Goal: Task Accomplishment & Management: Complete application form

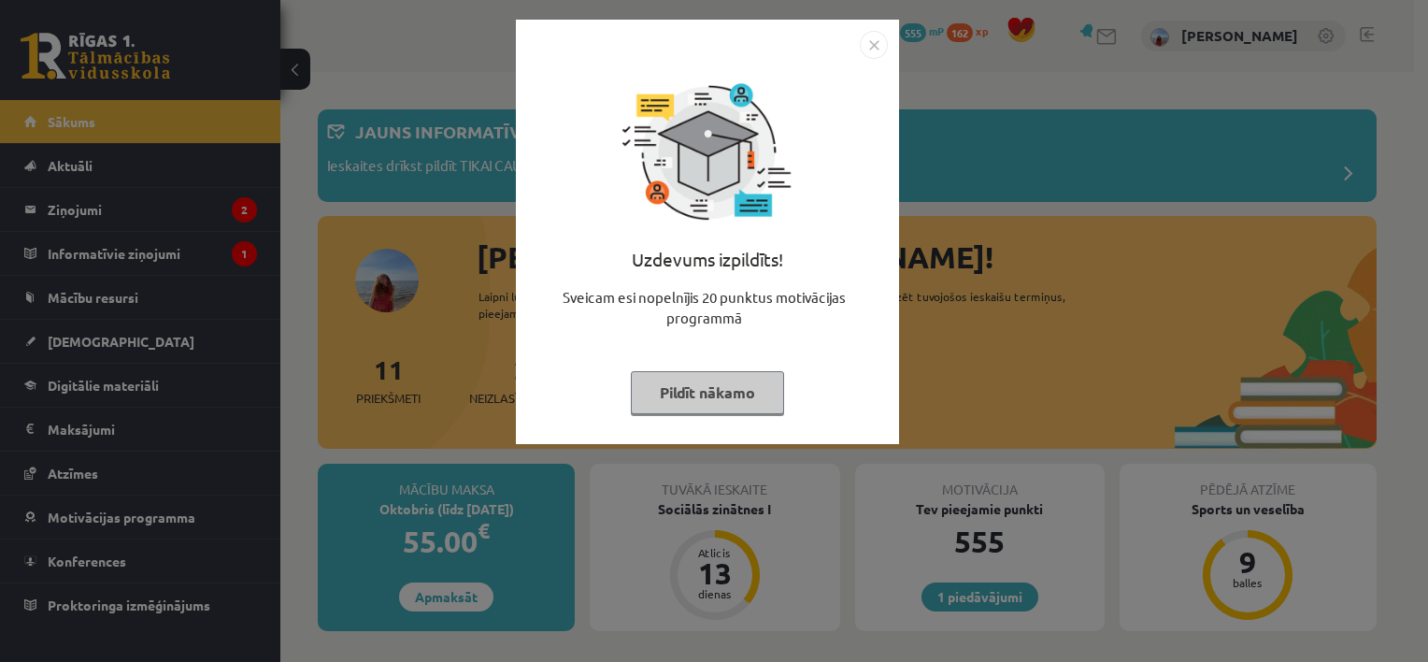
click at [740, 392] on button "Pildīt nākamo" at bounding box center [707, 392] width 153 height 43
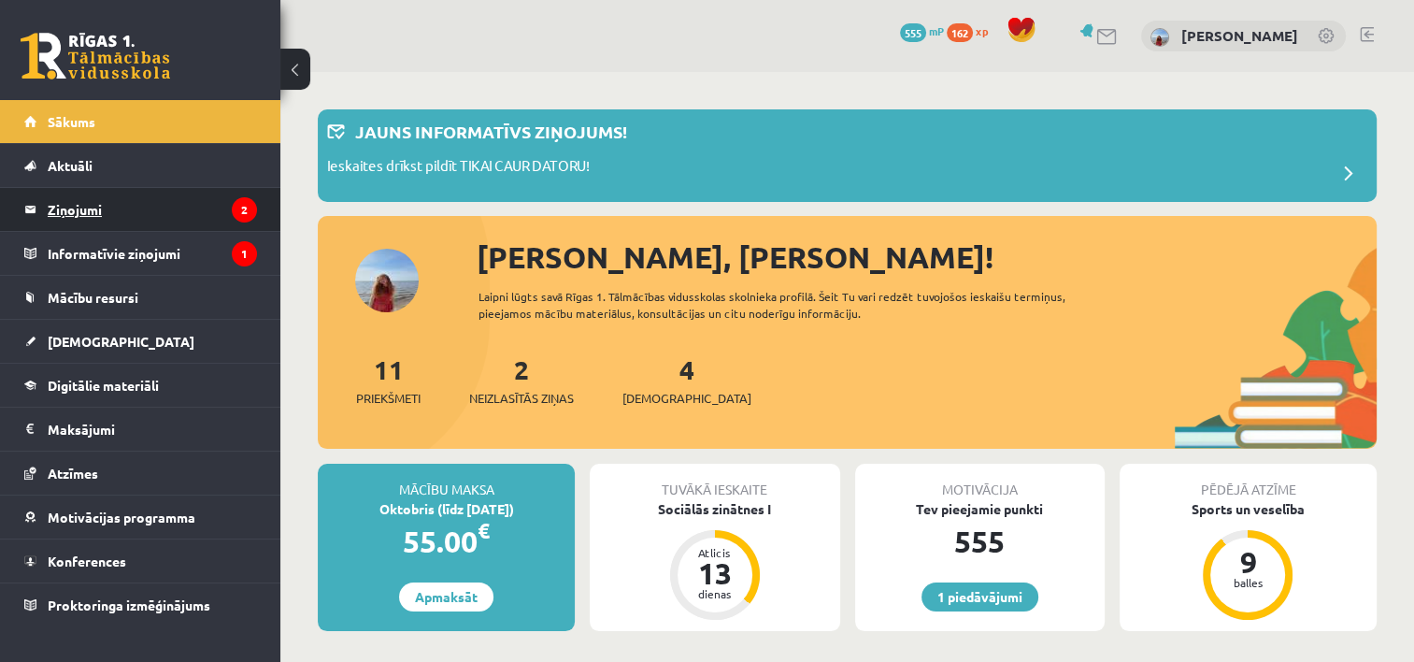
click at [198, 188] on legend "Ziņojumi 2" at bounding box center [152, 209] width 209 height 43
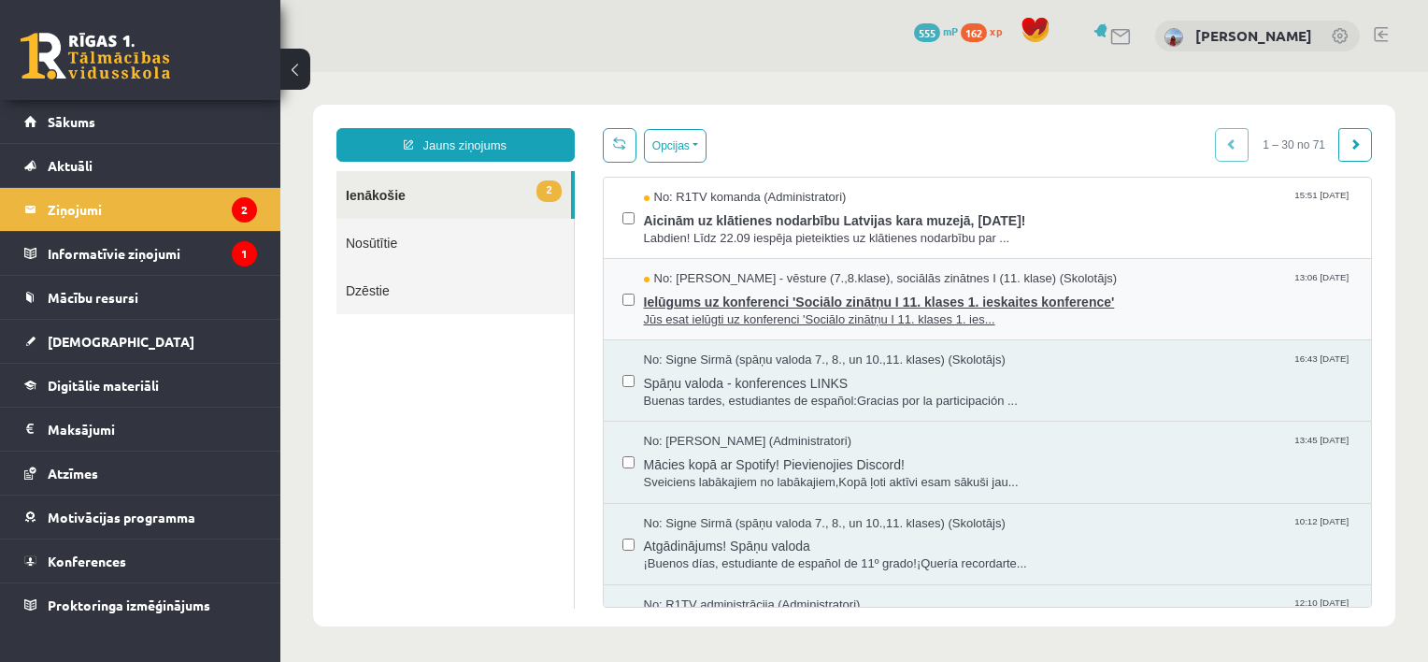
click at [718, 322] on span "Jūs esat ielūgti uz konferenci 'Sociālo zinātņu I 11. klases 1. ies..." at bounding box center [998, 320] width 709 height 18
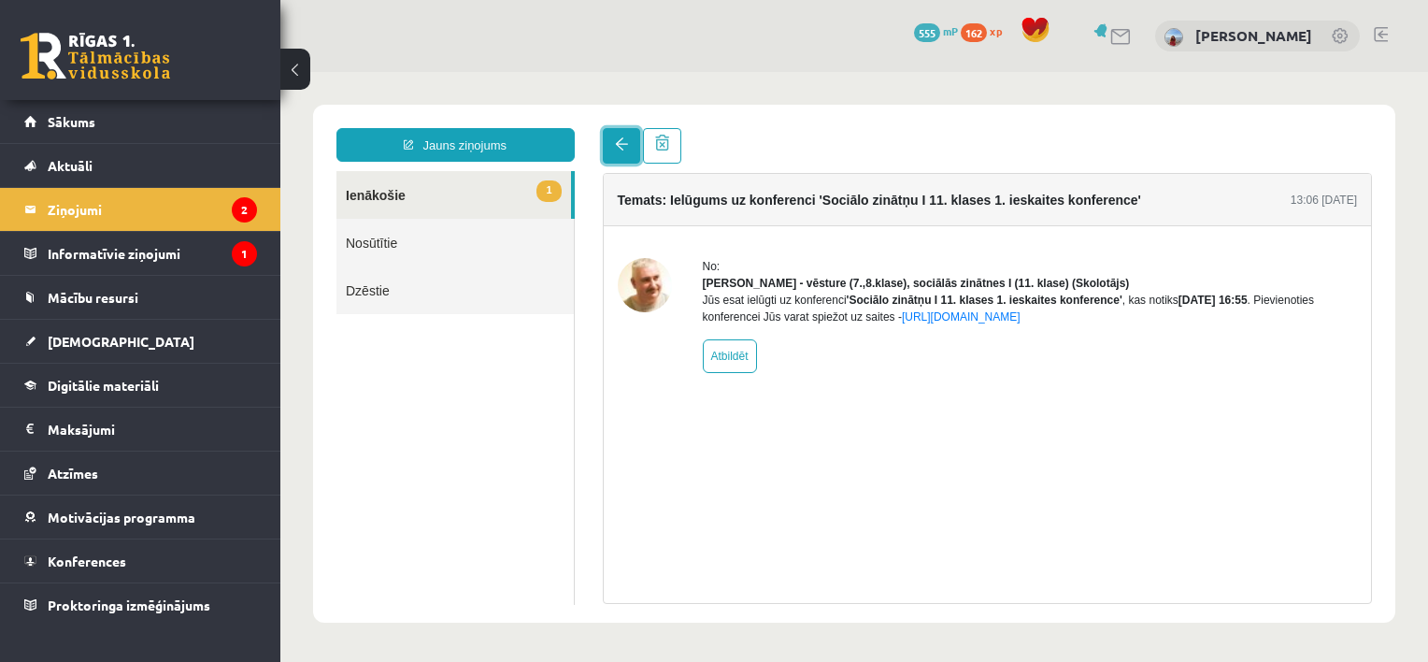
click at [627, 152] on link at bounding box center [621, 146] width 37 height 36
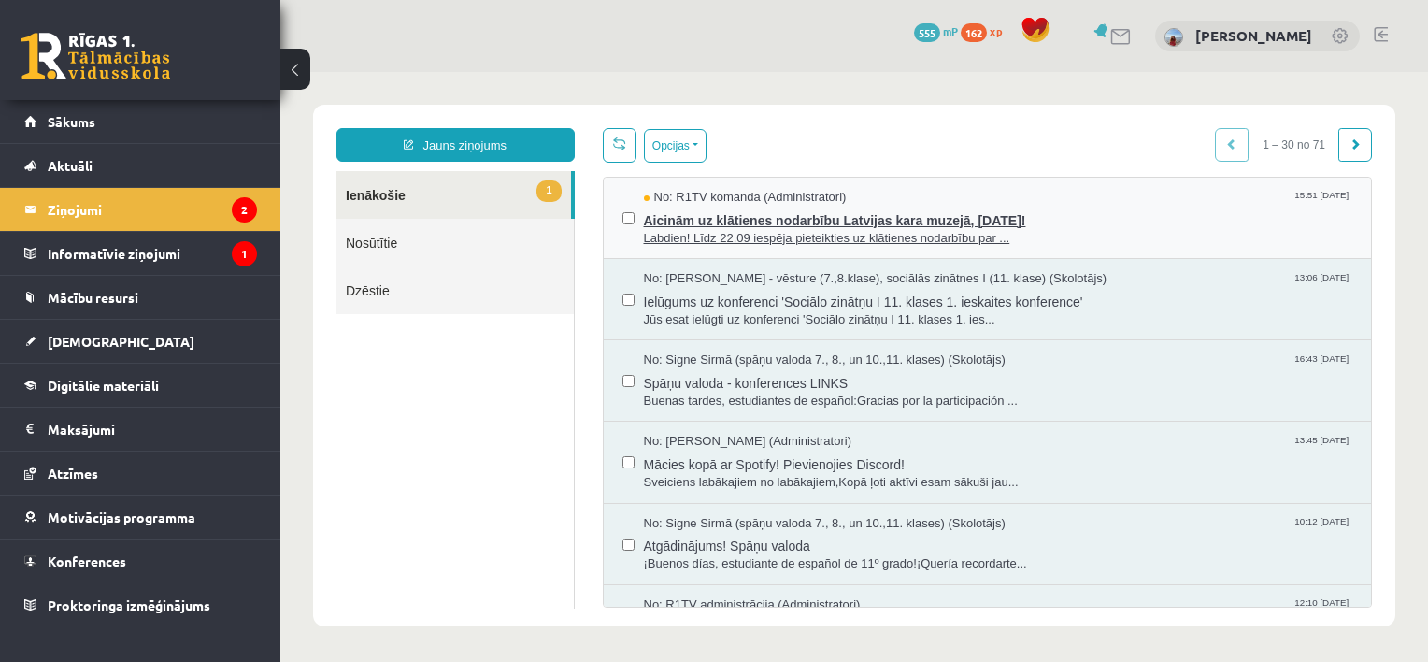
click at [733, 218] on span "Aicinām uz klātienes nodarbību Latvijas kara muzejā, 26. septembrī!" at bounding box center [998, 218] width 709 height 23
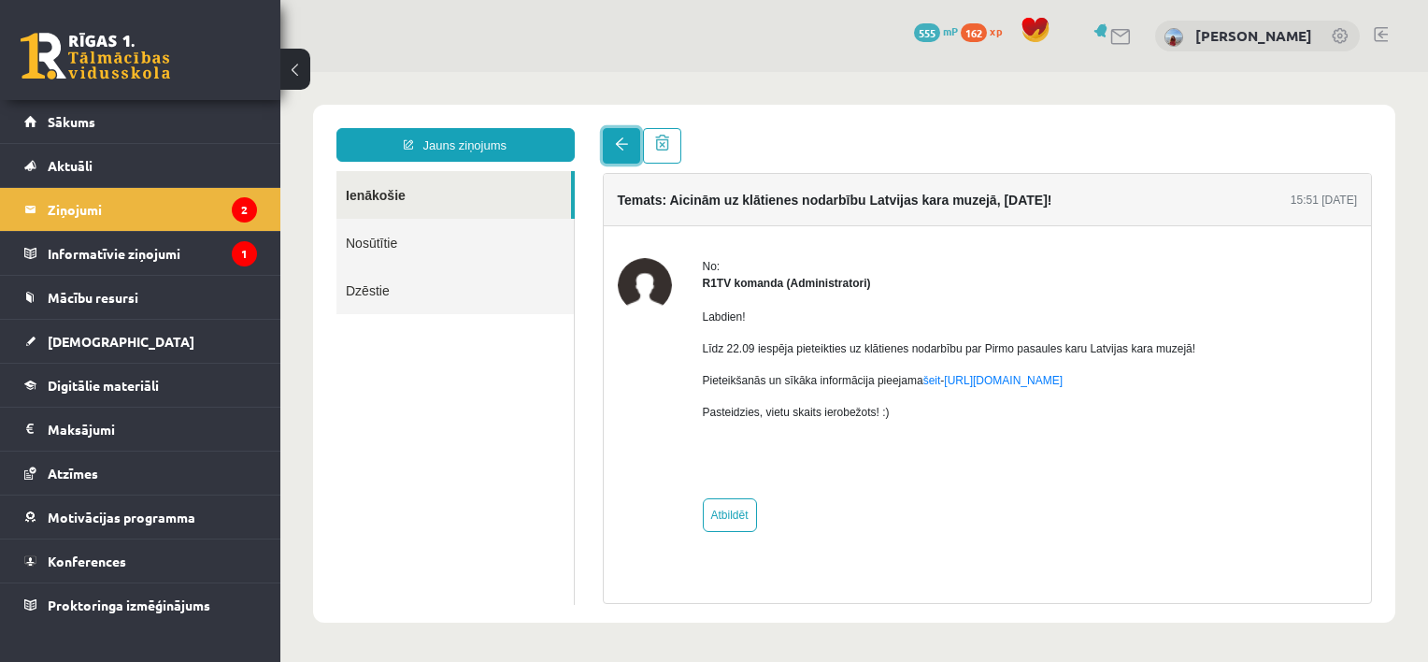
click at [621, 138] on span at bounding box center [621, 143] width 13 height 13
click at [142, 247] on legend "Informatīvie ziņojumi 1" at bounding box center [152, 253] width 209 height 43
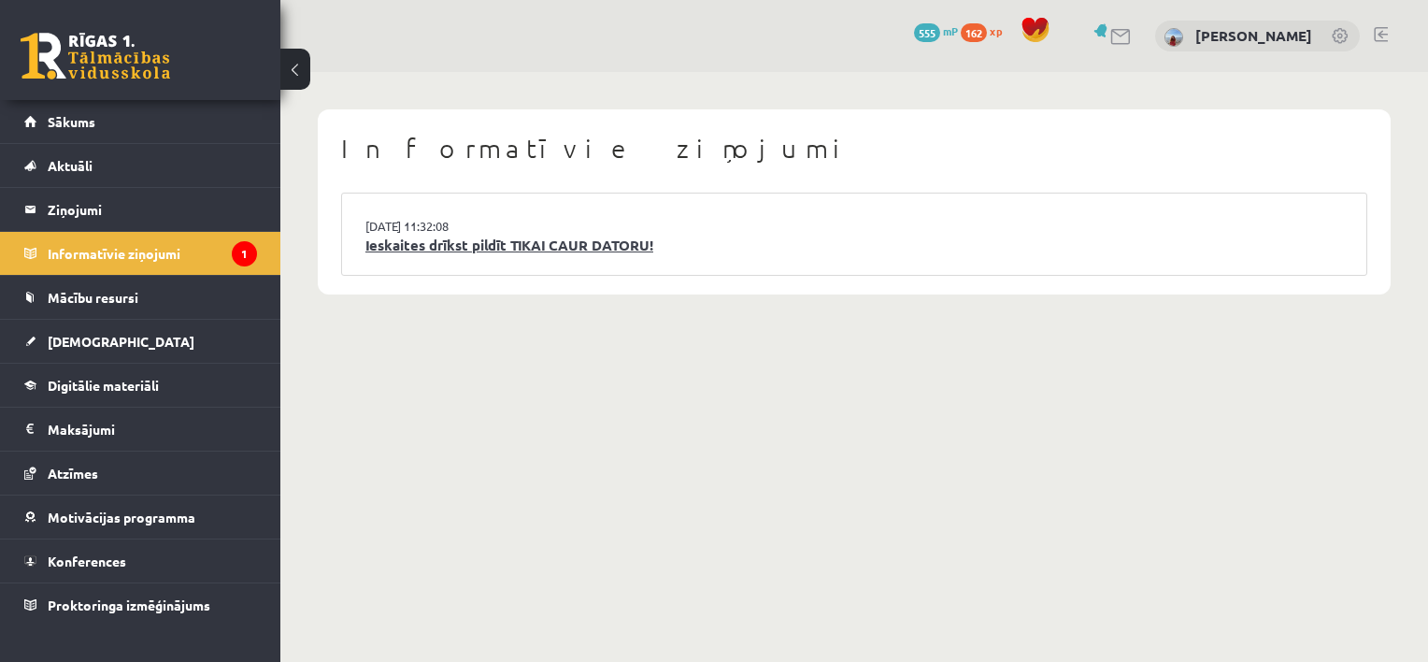
click at [458, 253] on link "Ieskaites drīkst pildīt TIKAI CAUR DATORU!" at bounding box center [854, 245] width 978 height 21
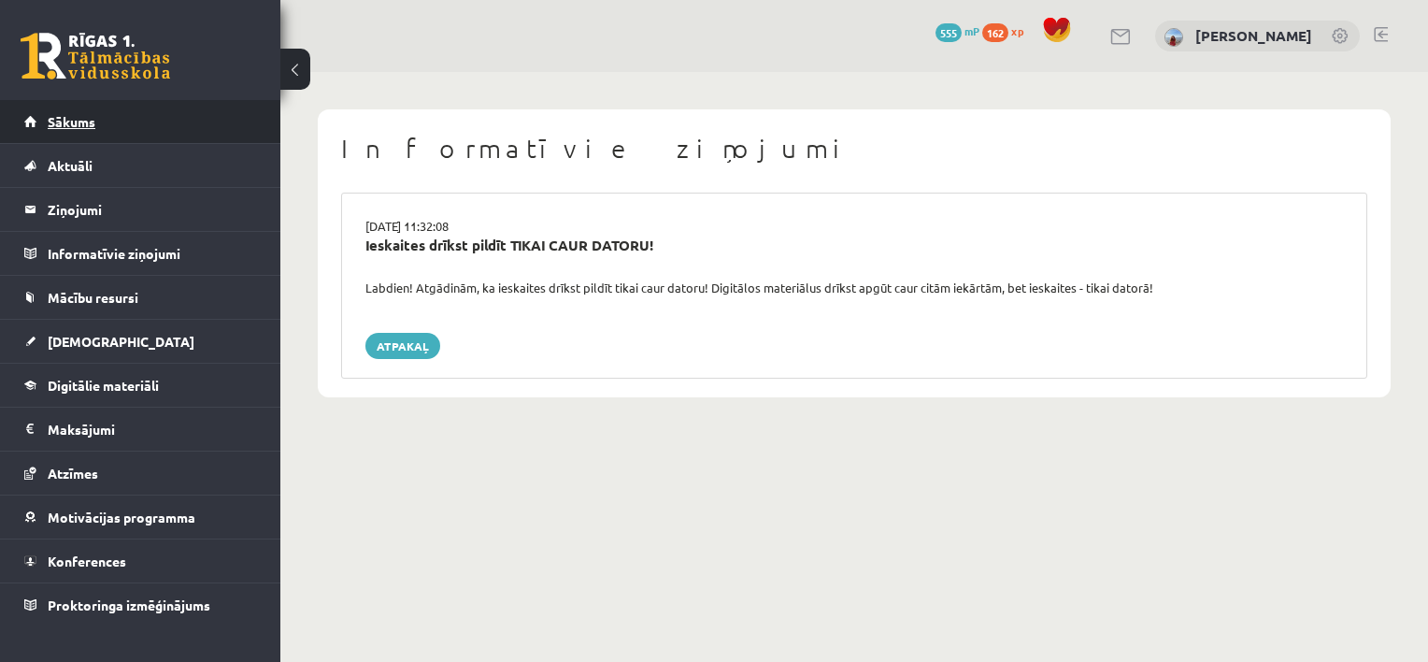
click at [127, 128] on link "Sākums" at bounding box center [140, 121] width 233 height 43
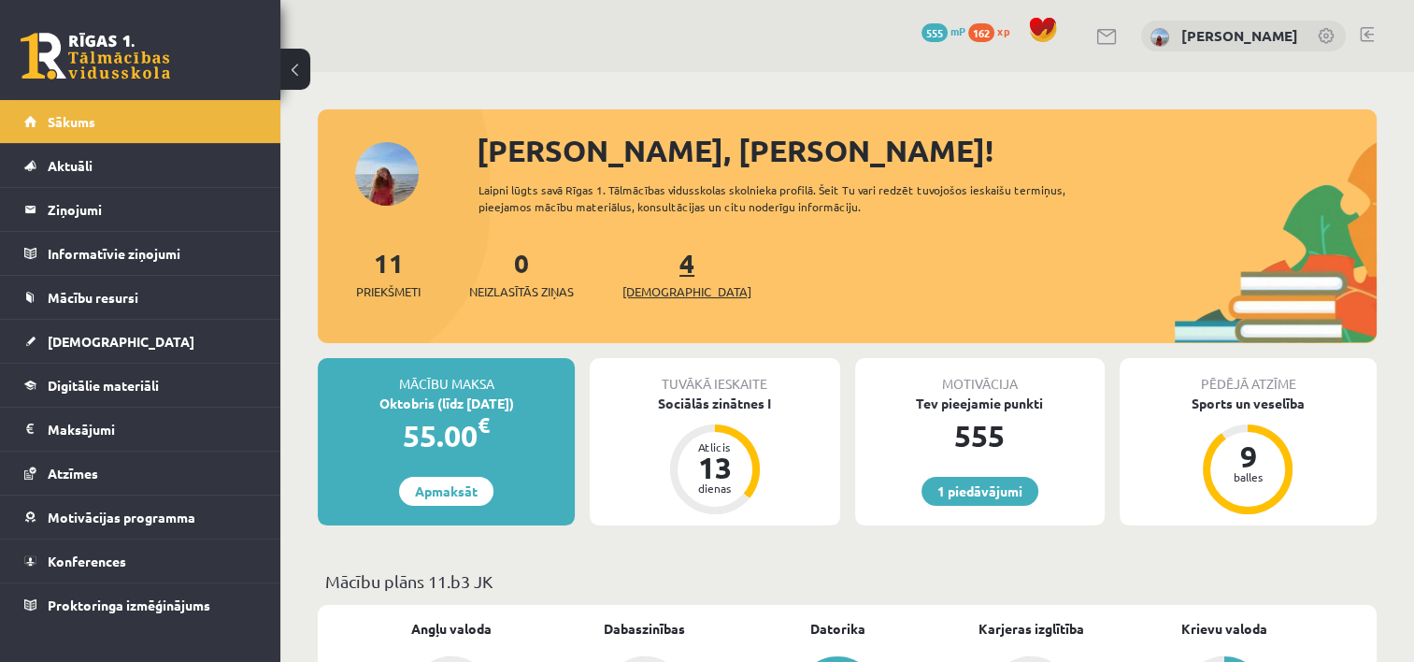
click at [677, 290] on span "[DEMOGRAPHIC_DATA]" at bounding box center [687, 291] width 129 height 19
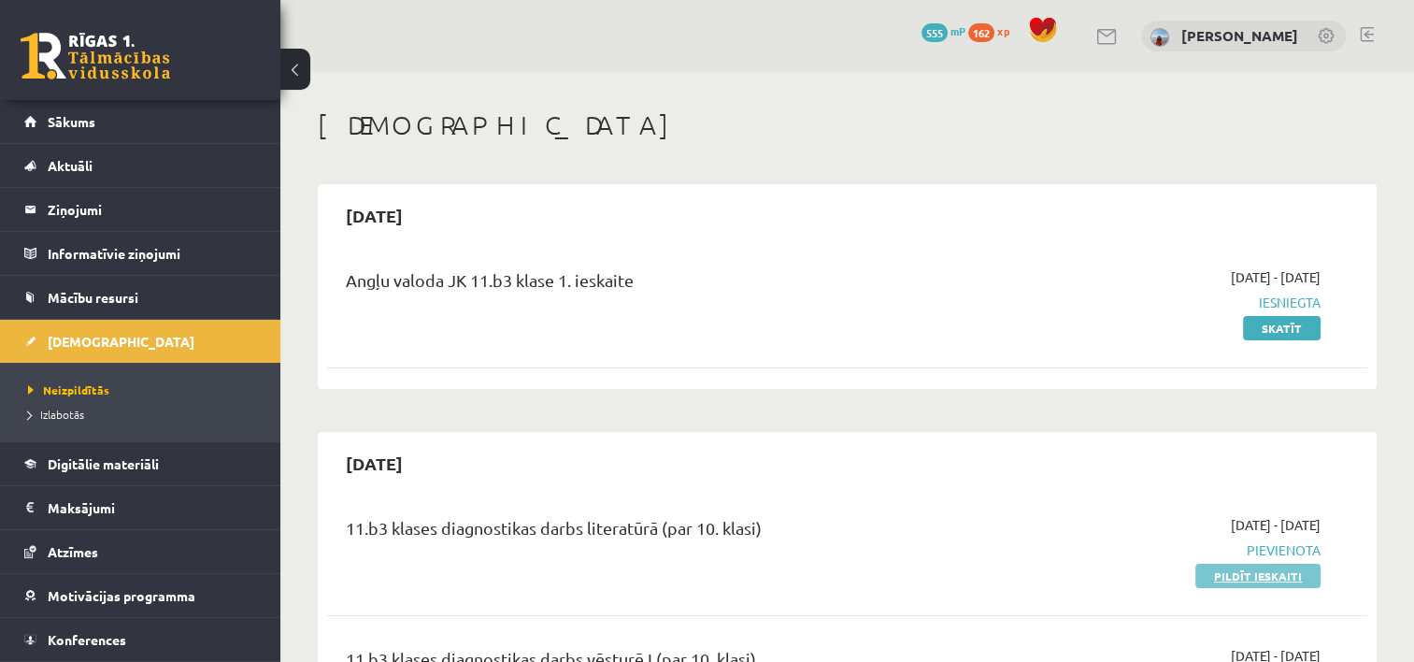
click at [1240, 581] on link "Pildīt ieskaiti" at bounding box center [1257, 576] width 125 height 24
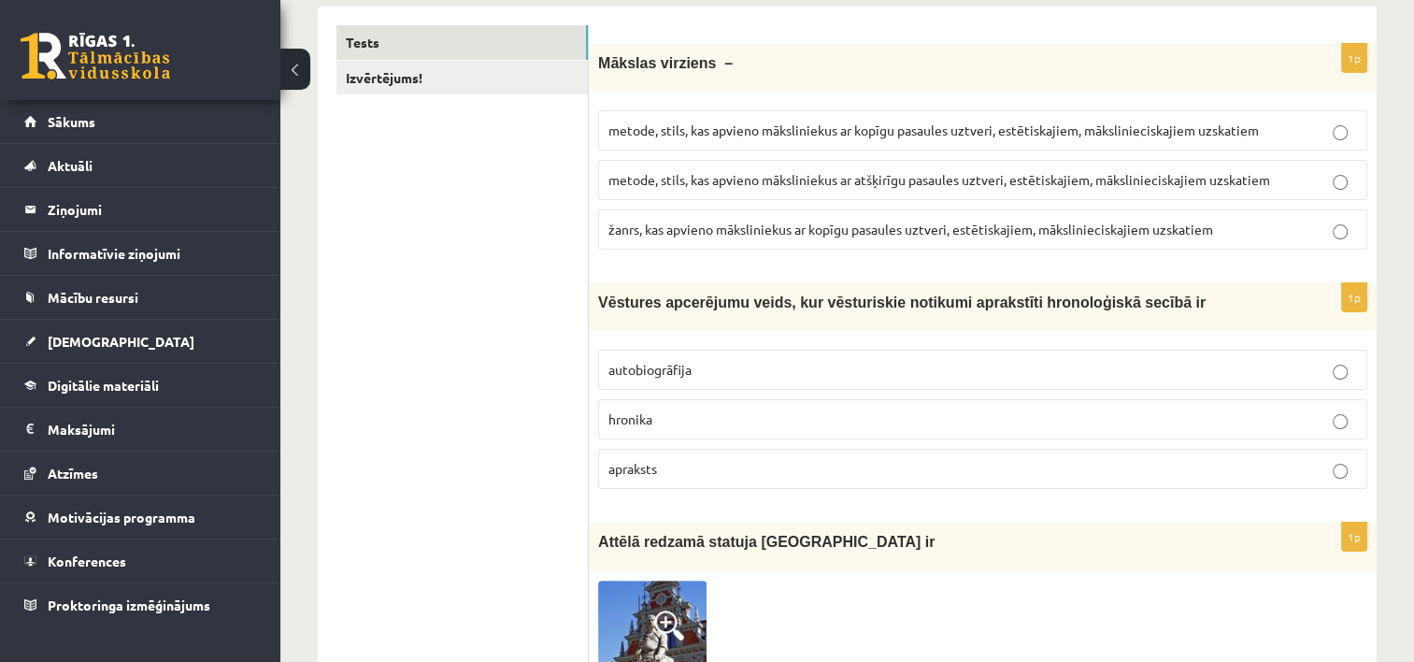
scroll to position [337, 0]
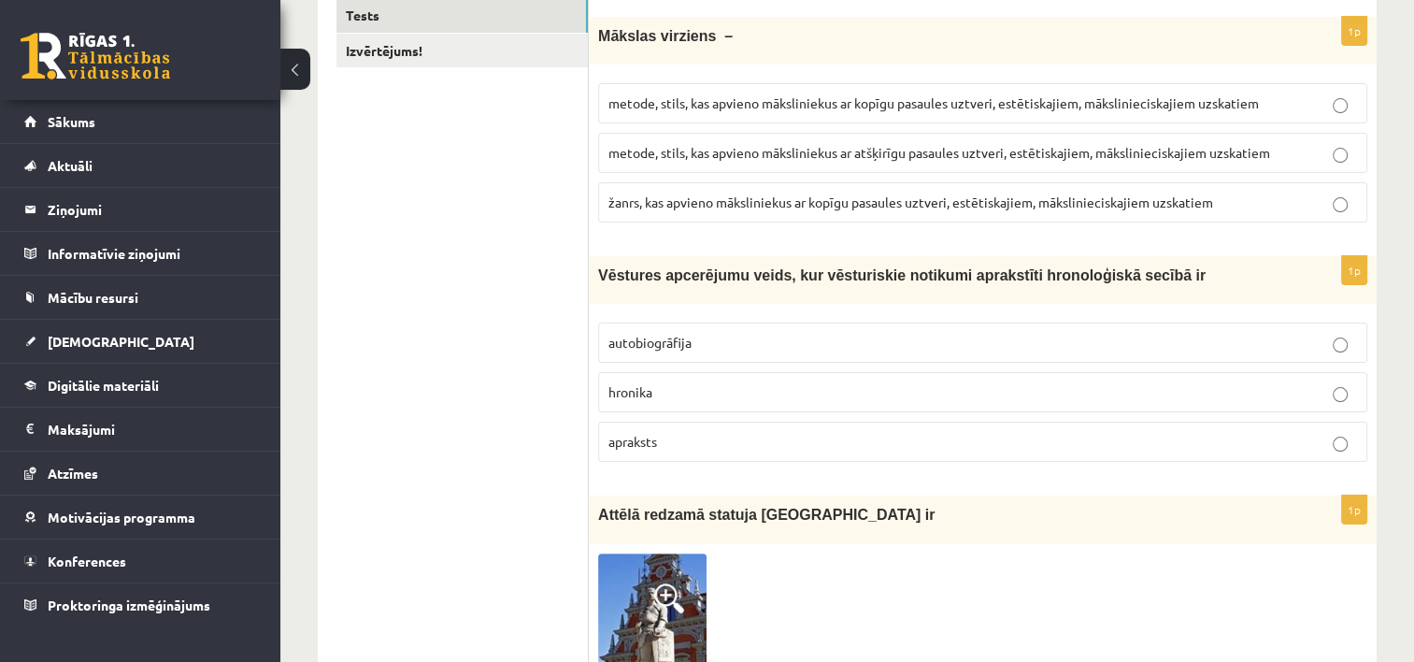
click at [759, 382] on p "hronika" at bounding box center [982, 392] width 749 height 20
click at [792, 109] on p "metode, stils, kas apvieno māksliniekus ar kopīgu pasaules uztveri, estētiskaji…" at bounding box center [982, 103] width 749 height 20
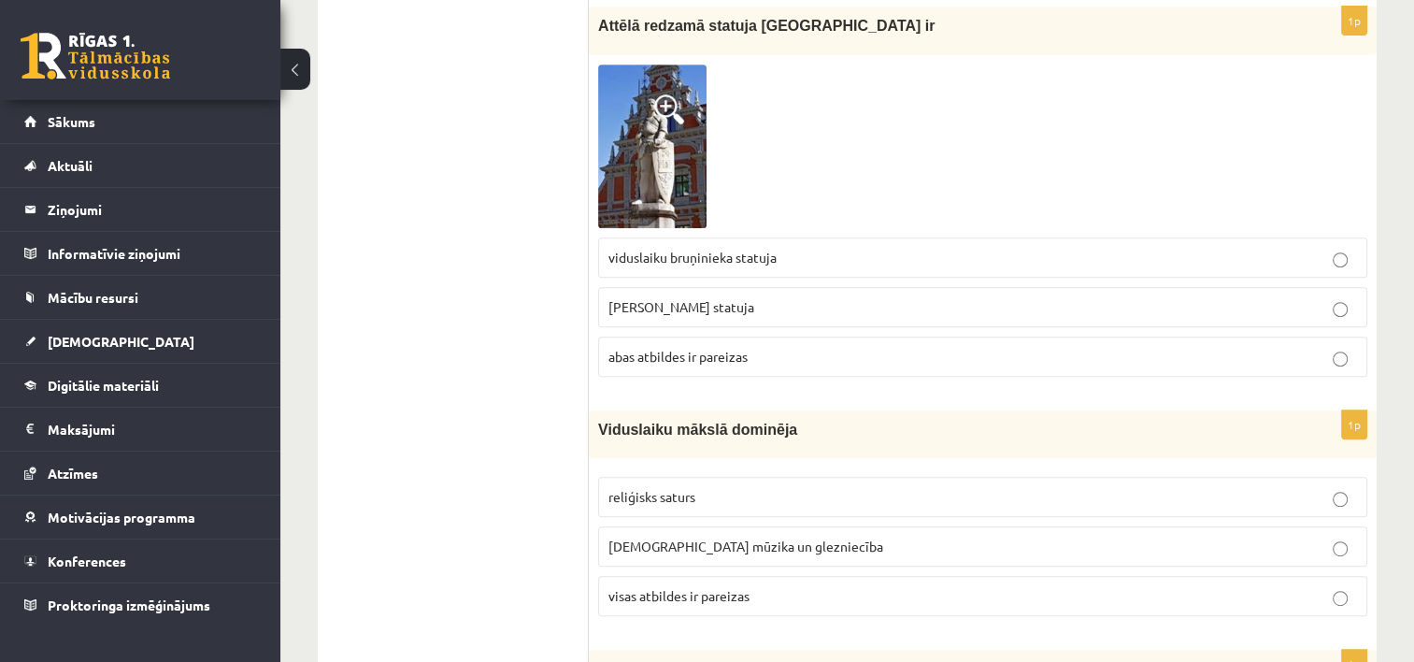
scroll to position [836, 0]
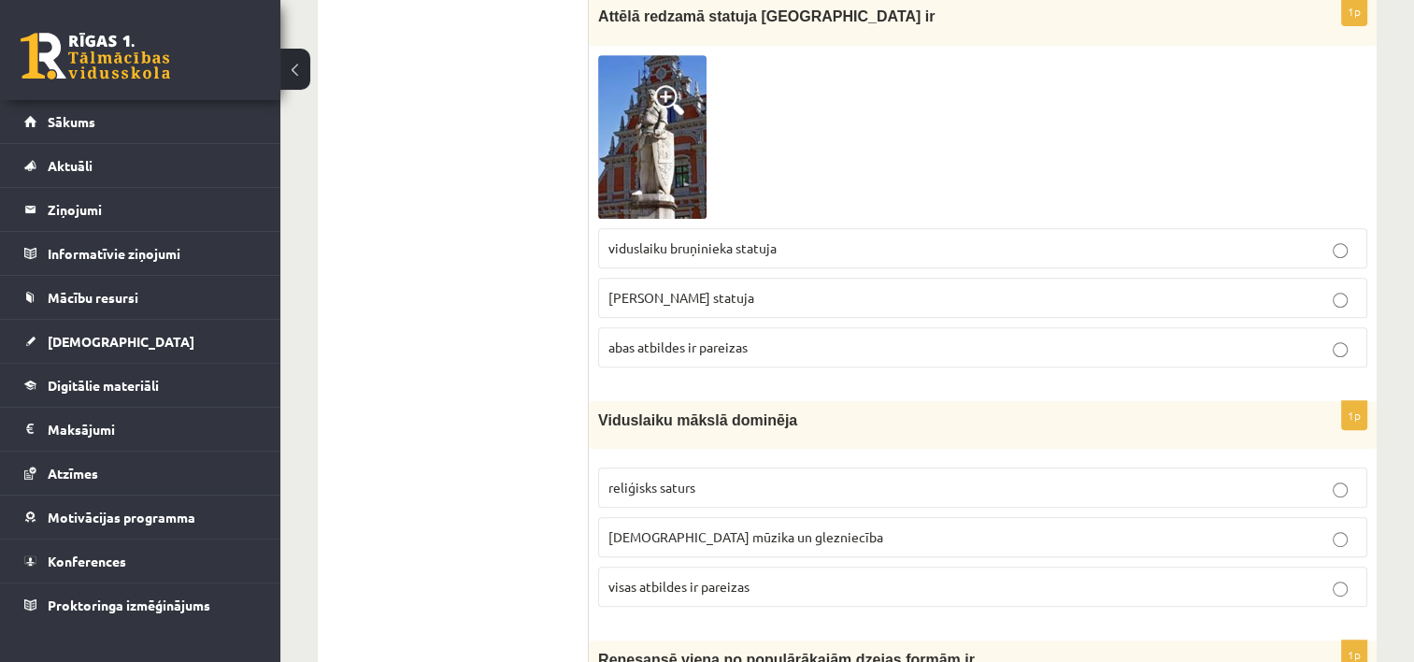
click at [971, 292] on p "Rolanda statuja" at bounding box center [982, 298] width 749 height 20
click at [906, 578] on p "visas atbildes ir pareizas" at bounding box center [982, 587] width 749 height 20
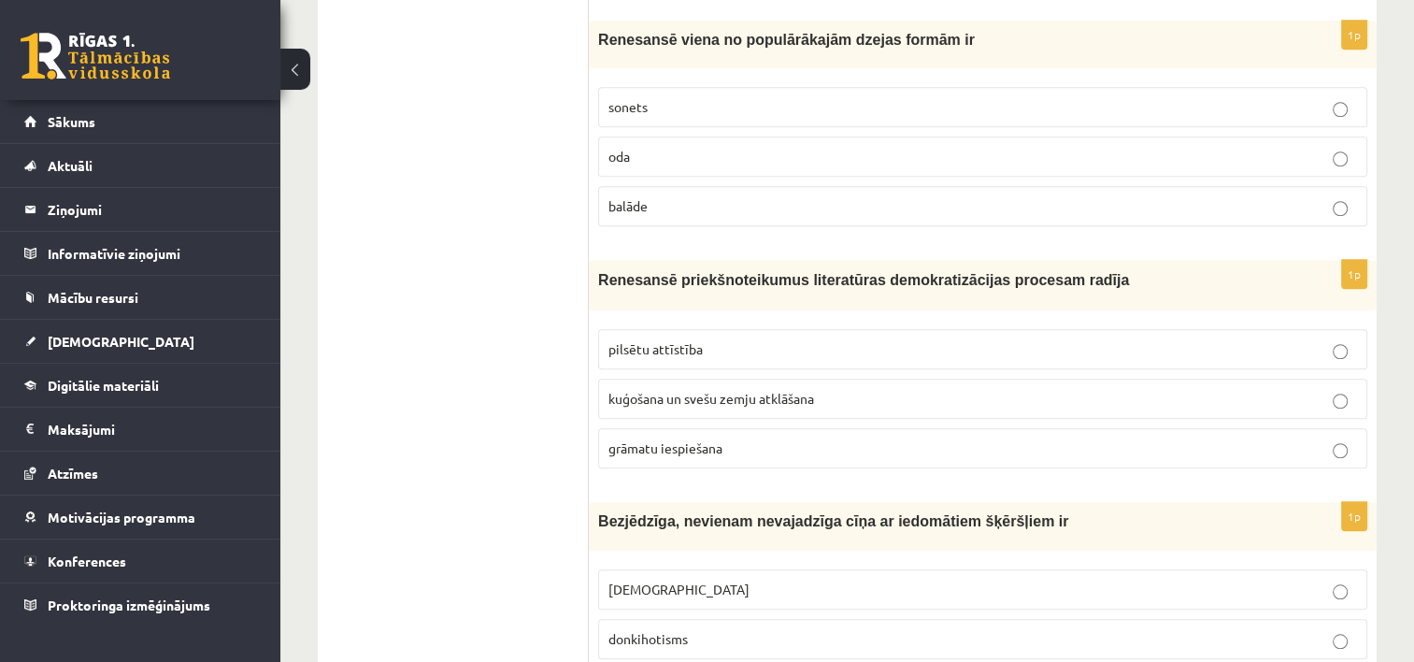
scroll to position [1466, 0]
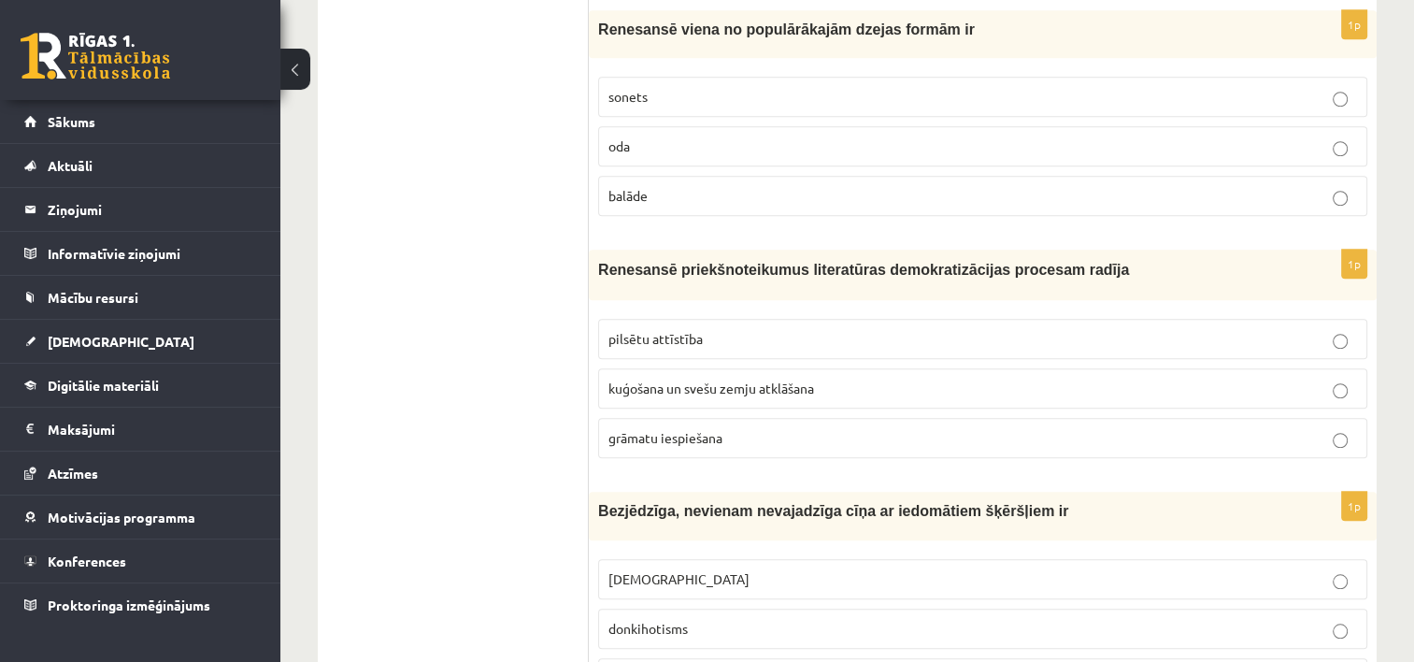
click at [1027, 90] on p "sonets" at bounding box center [982, 97] width 749 height 20
click at [936, 420] on label "grāmatu iespiešana" at bounding box center [982, 438] width 769 height 40
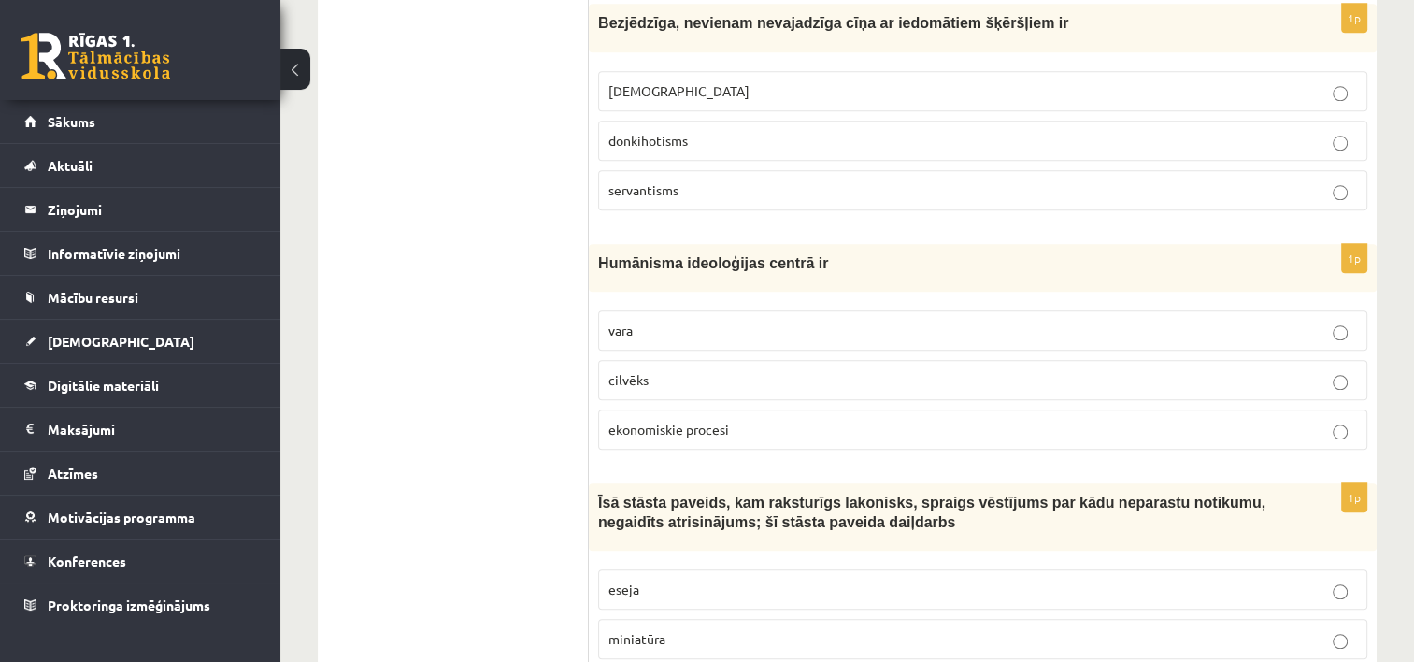
scroll to position [1944, 0]
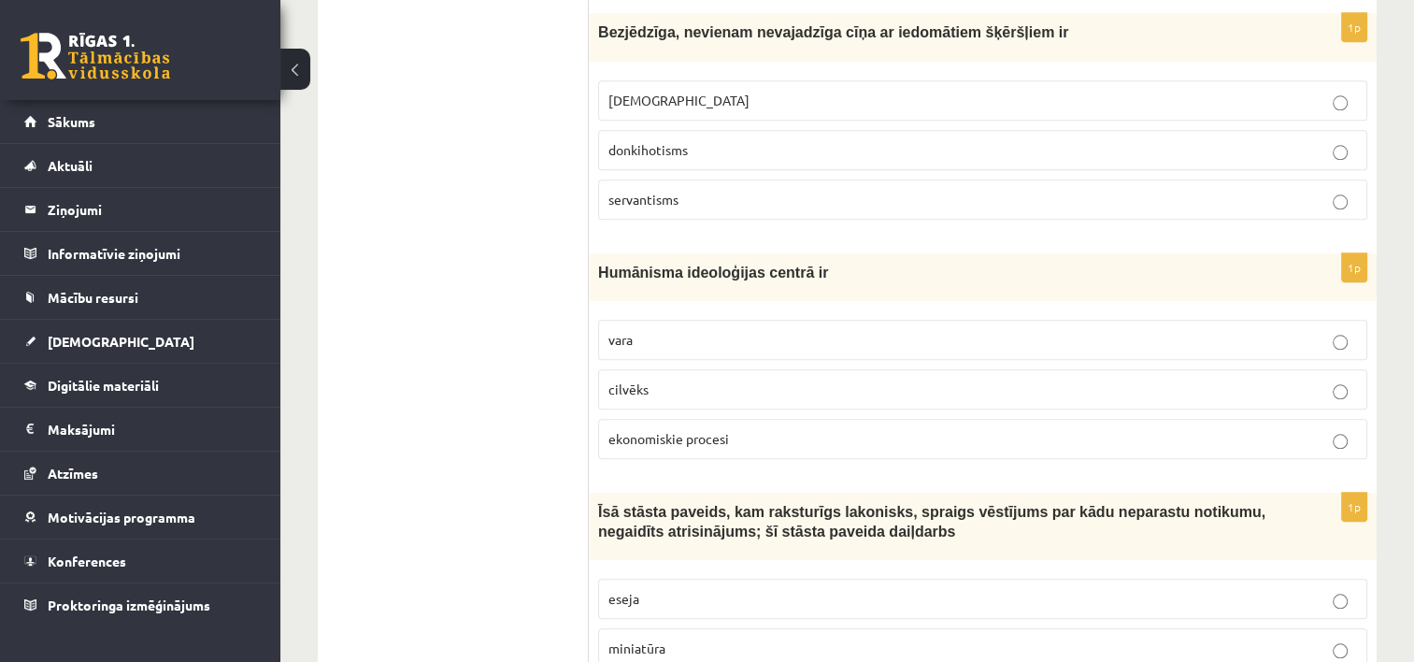
click at [780, 146] on p "donkihotisms" at bounding box center [982, 150] width 749 height 20
click at [763, 379] on p "cilvēks" at bounding box center [982, 389] width 749 height 20
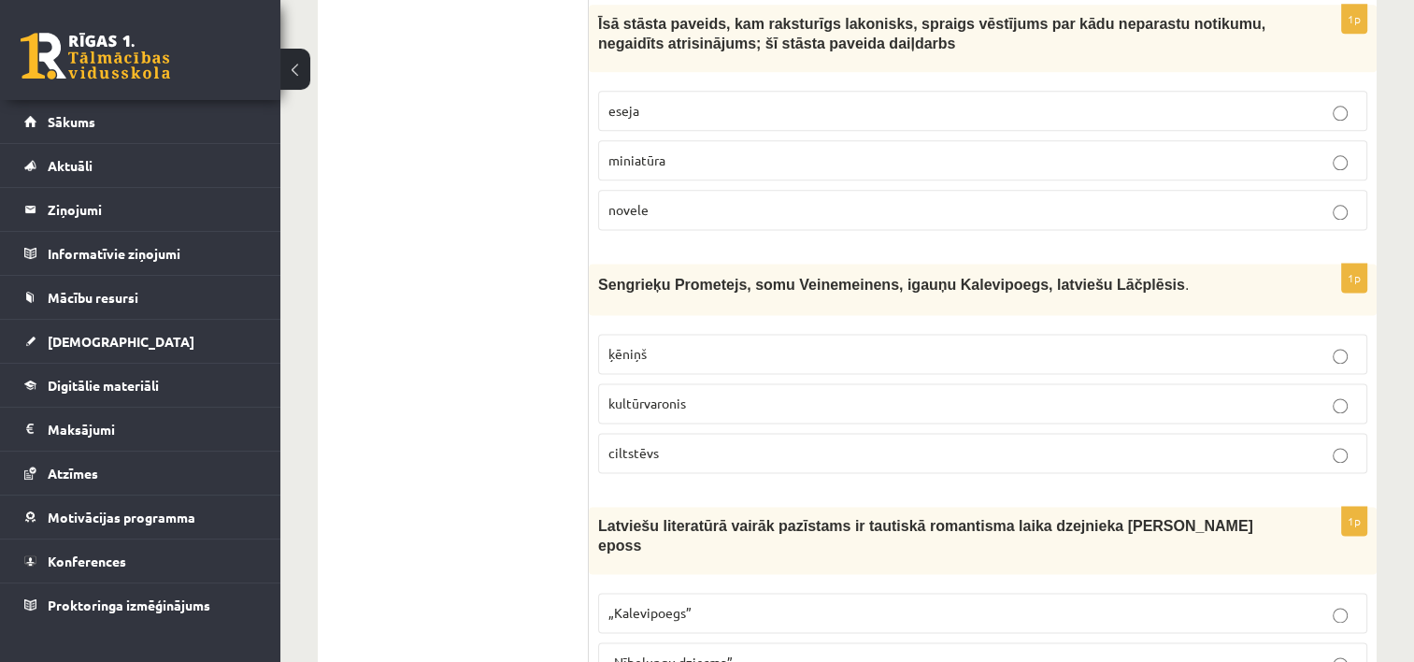
scroll to position [2413, 0]
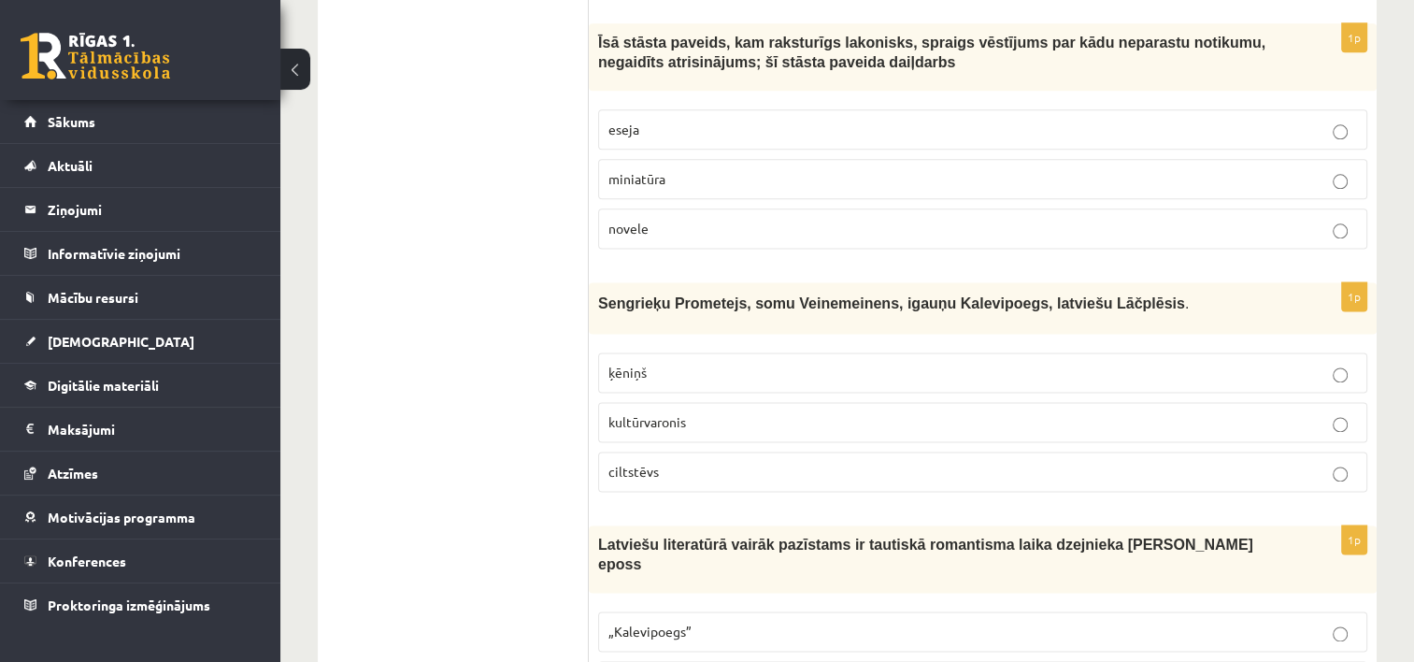
click at [808, 412] on p "kultūrvaronis" at bounding box center [982, 422] width 749 height 20
click at [793, 219] on p "novele" at bounding box center [982, 229] width 749 height 20
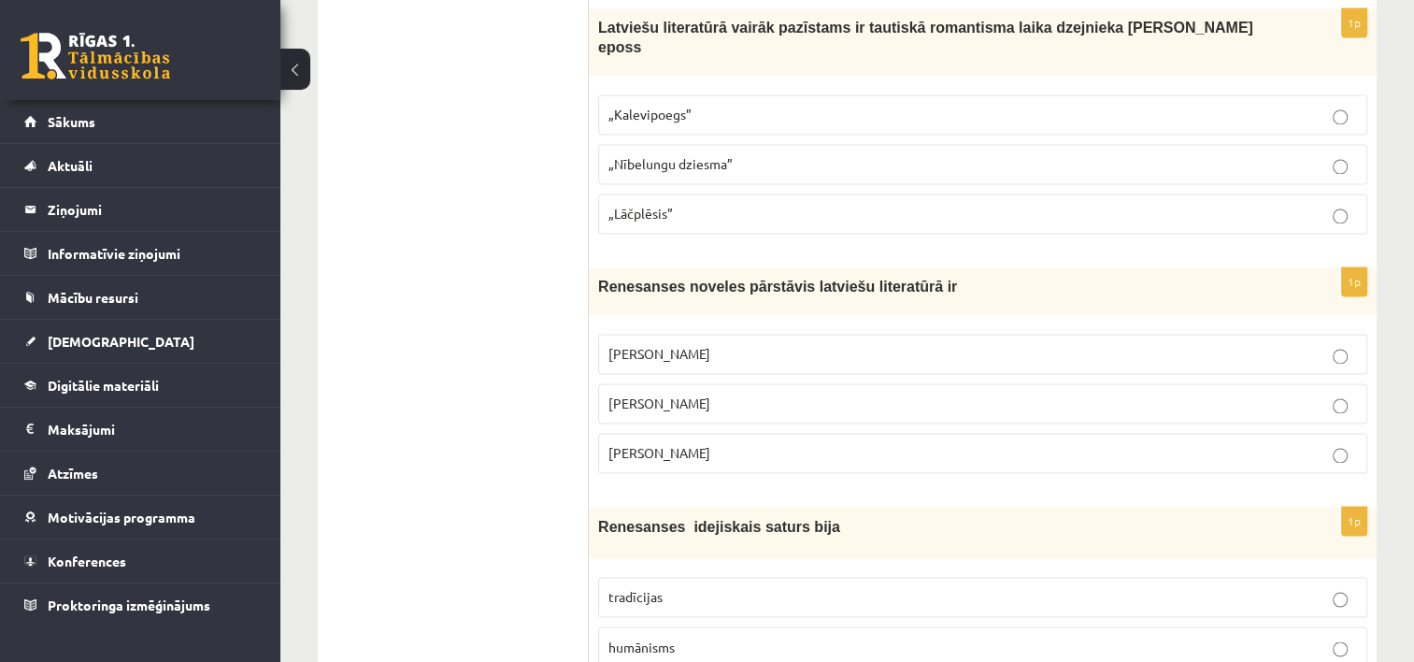
scroll to position [2921, 0]
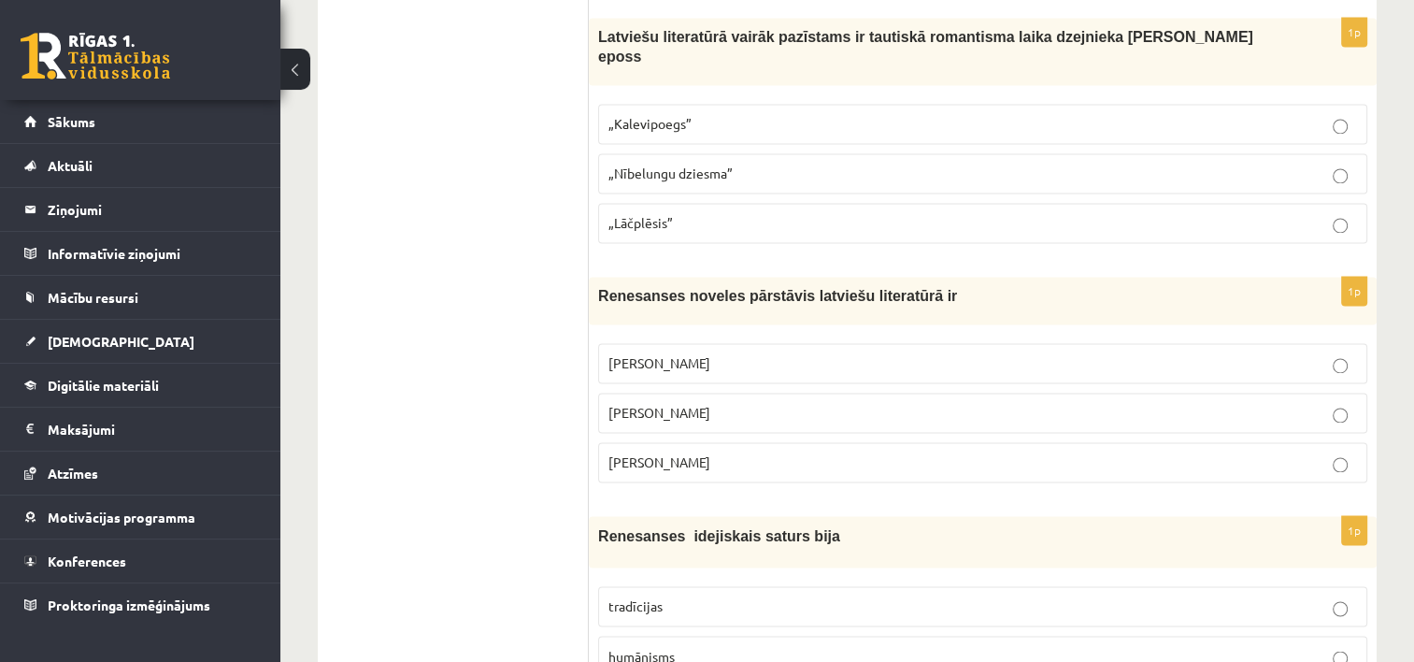
click at [1030, 353] on p "Rūdolfs Blaumanis" at bounding box center [982, 363] width 749 height 20
click at [895, 203] on label "„Lāčplēsis”" at bounding box center [982, 223] width 769 height 40
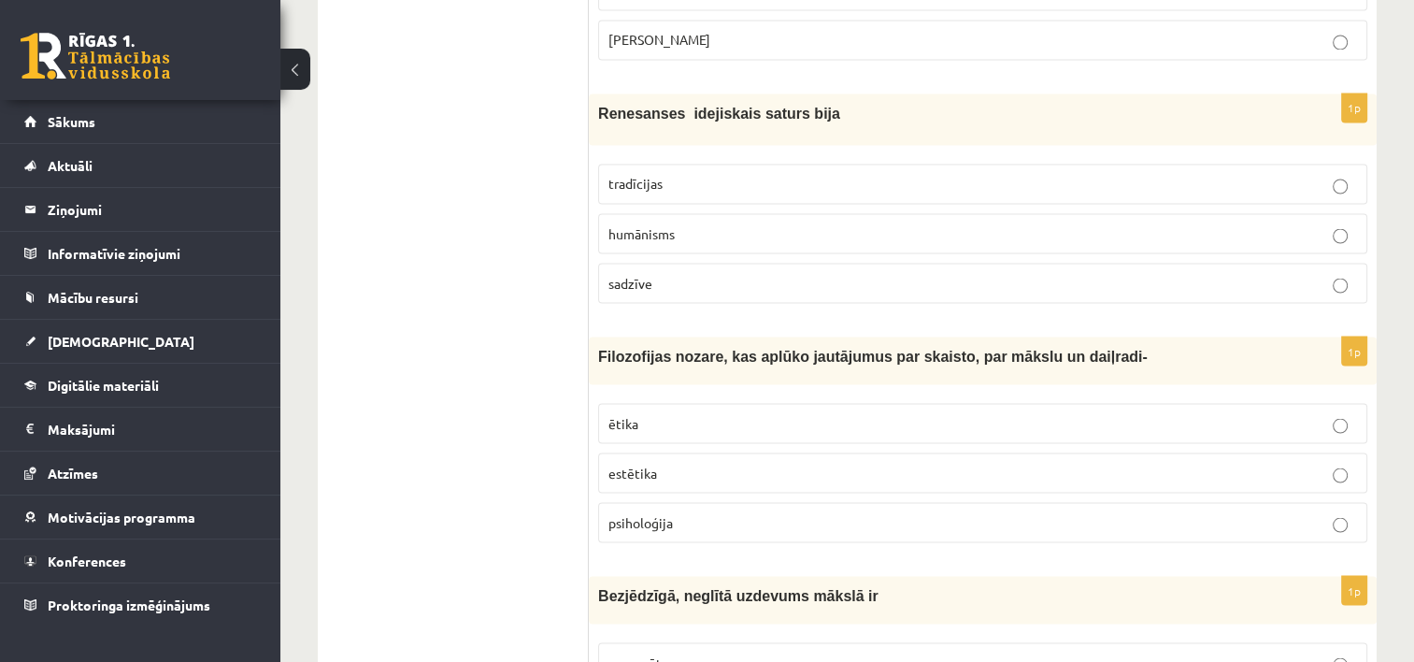
scroll to position [3372, 0]
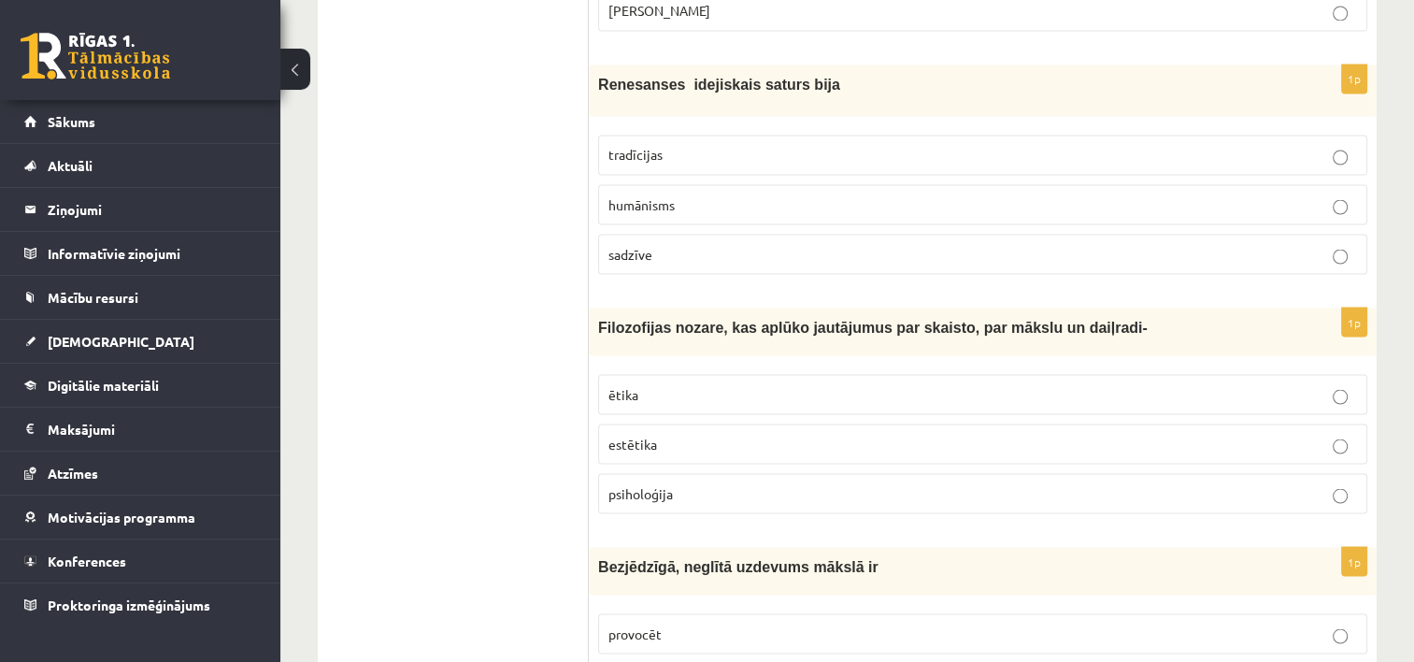
click at [861, 435] on fieldset "ētika estētika psiholoģija" at bounding box center [982, 442] width 769 height 154
click at [875, 434] on p "estētika" at bounding box center [982, 444] width 749 height 20
click at [837, 194] on p "humānisms" at bounding box center [982, 204] width 749 height 20
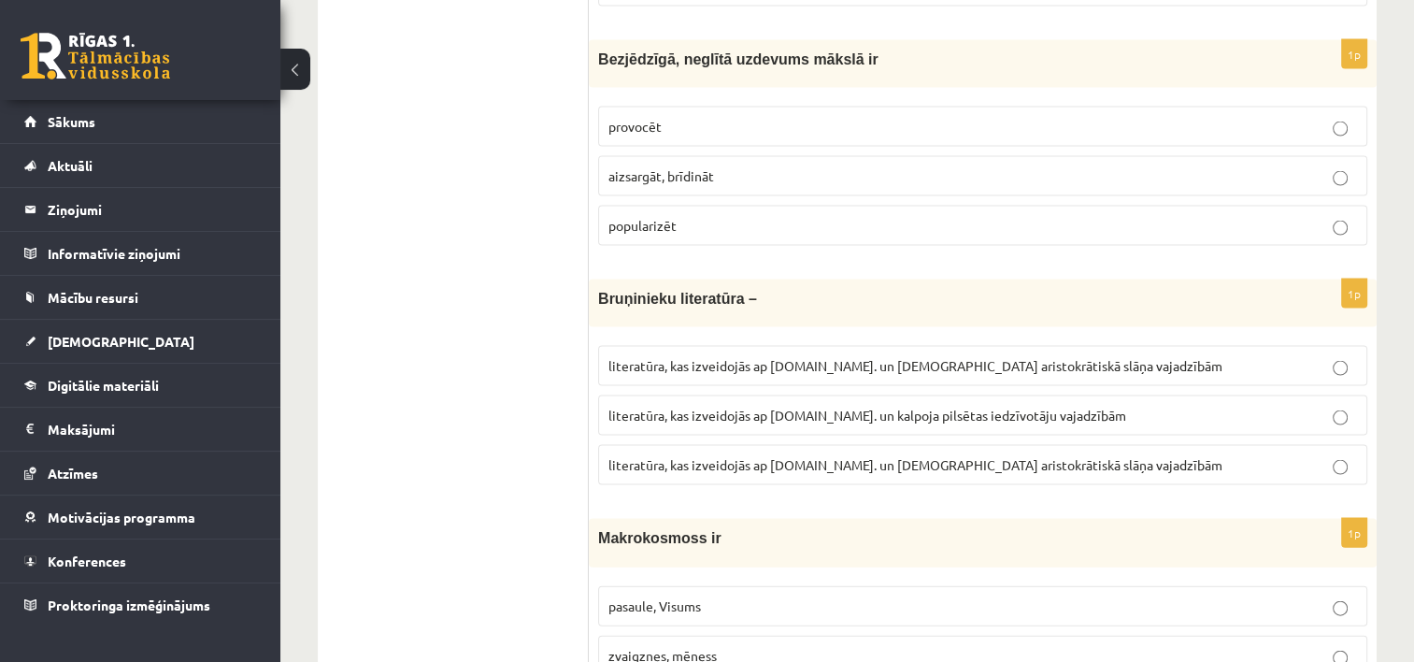
scroll to position [3888, 0]
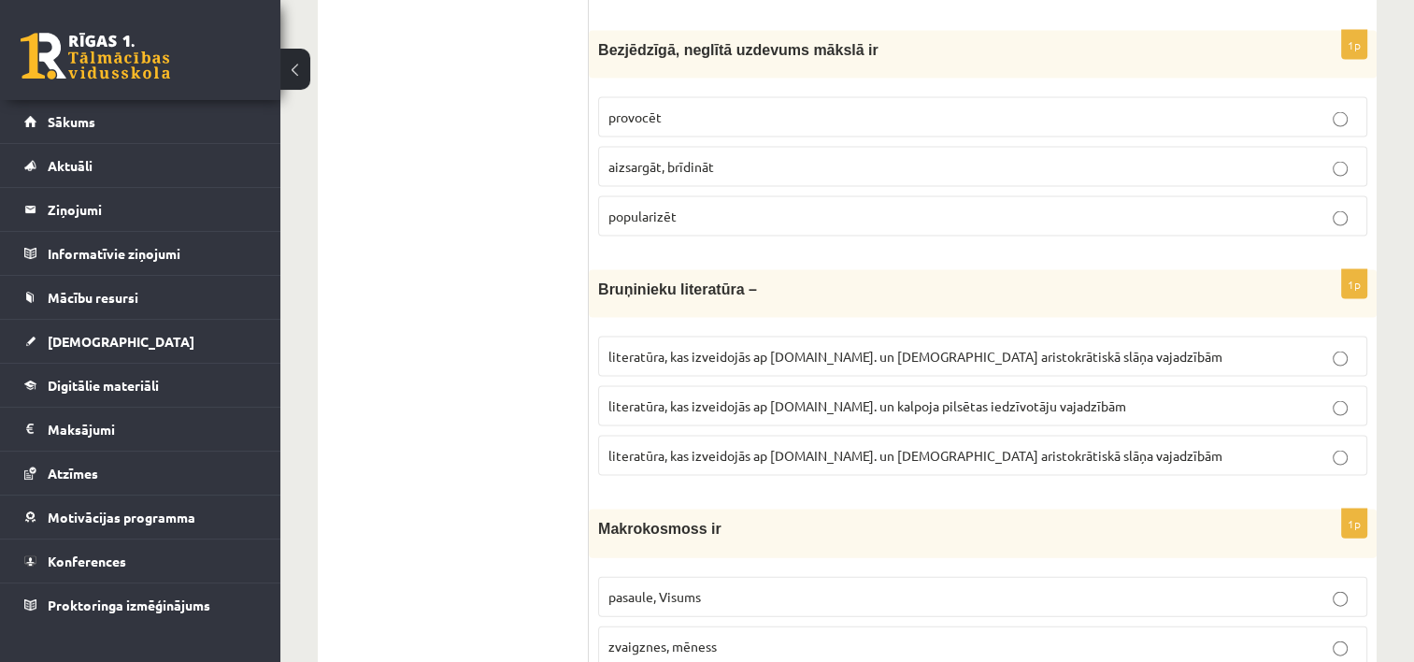
click at [808, 587] on p "pasaule, Visums" at bounding box center [982, 597] width 749 height 20
click at [923, 447] on span "literatūra, kas izveidojās ap 12.gs. un kalpoja aristokrātiskā slāņa vajadzībām" at bounding box center [915, 455] width 614 height 17
click at [829, 157] on p "aizsargāt, brīdināt" at bounding box center [982, 167] width 749 height 20
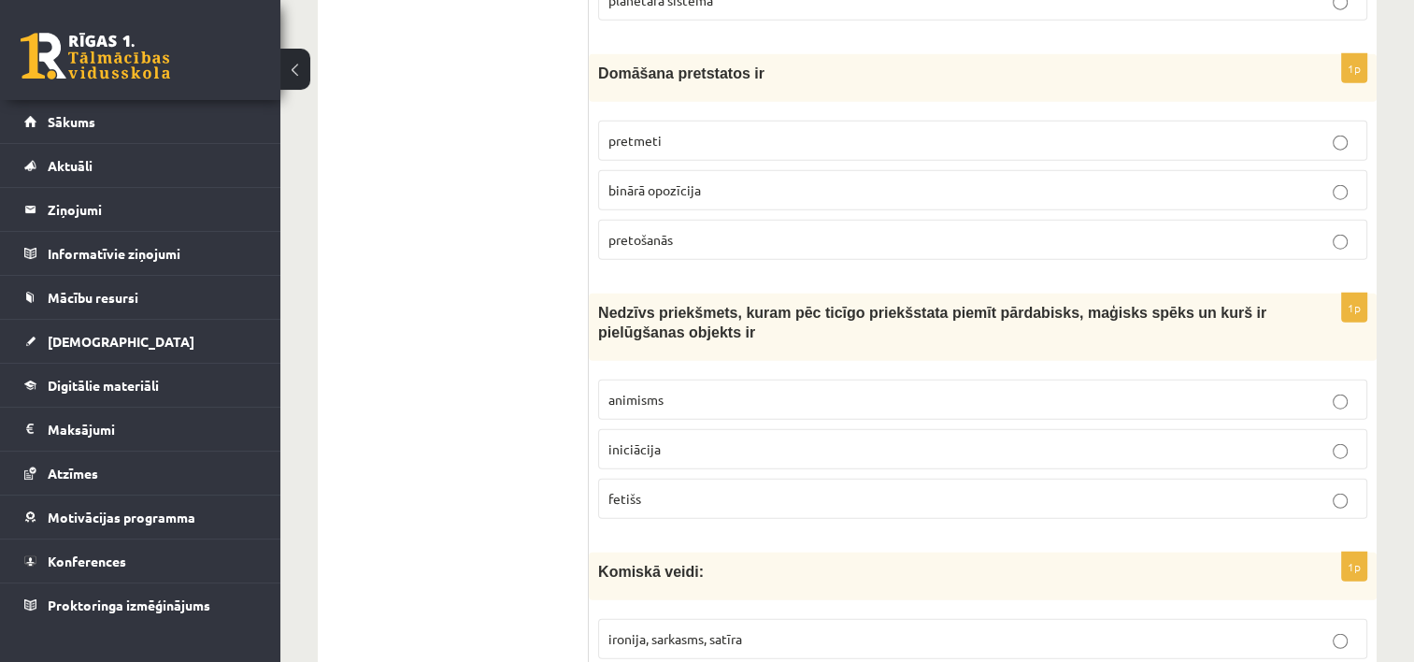
scroll to position [4593, 0]
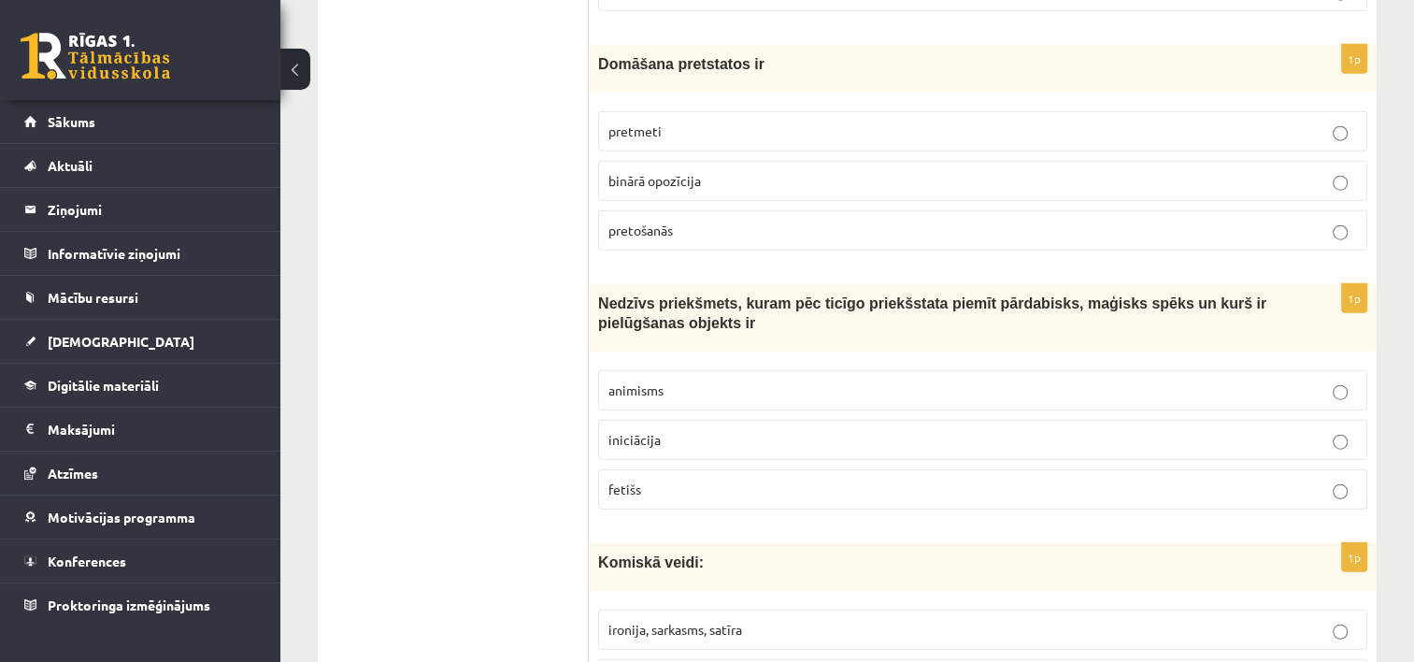
click at [742, 171] on p "binārā opozīcija" at bounding box center [982, 181] width 749 height 20
click at [728, 480] on p "fetišs" at bounding box center [982, 490] width 749 height 20
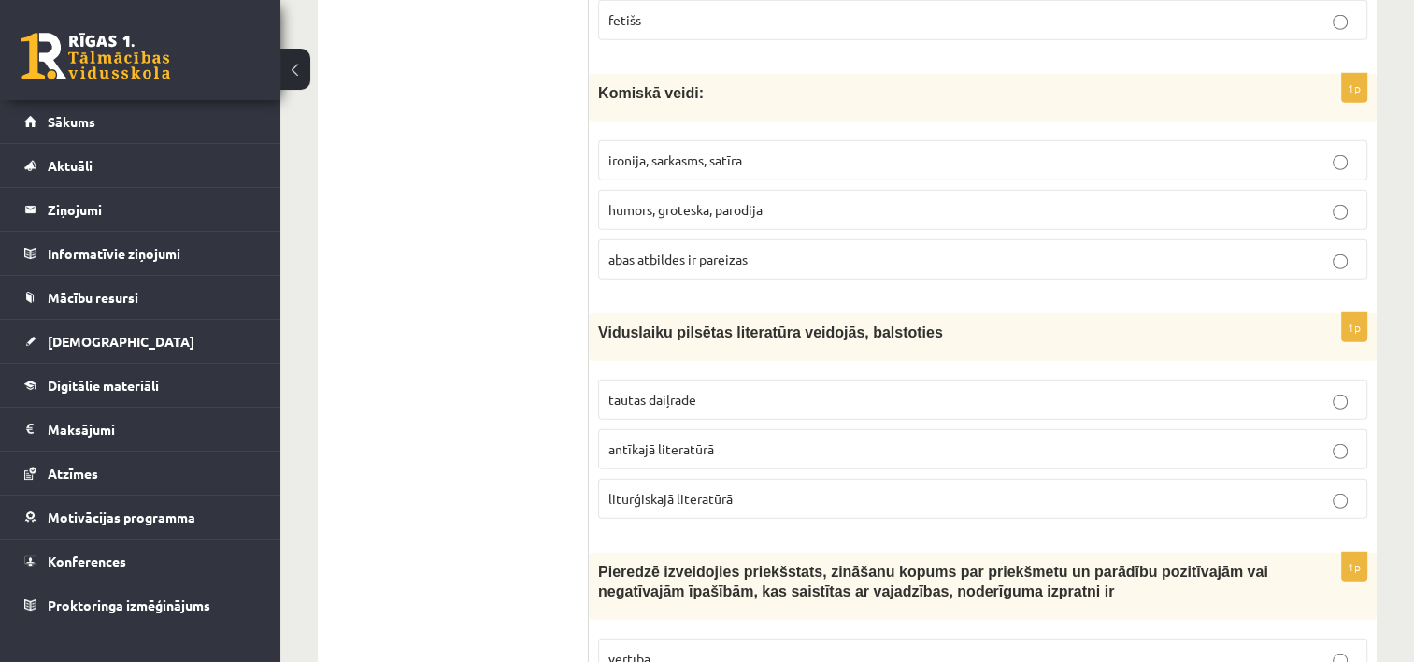
scroll to position [5081, 0]
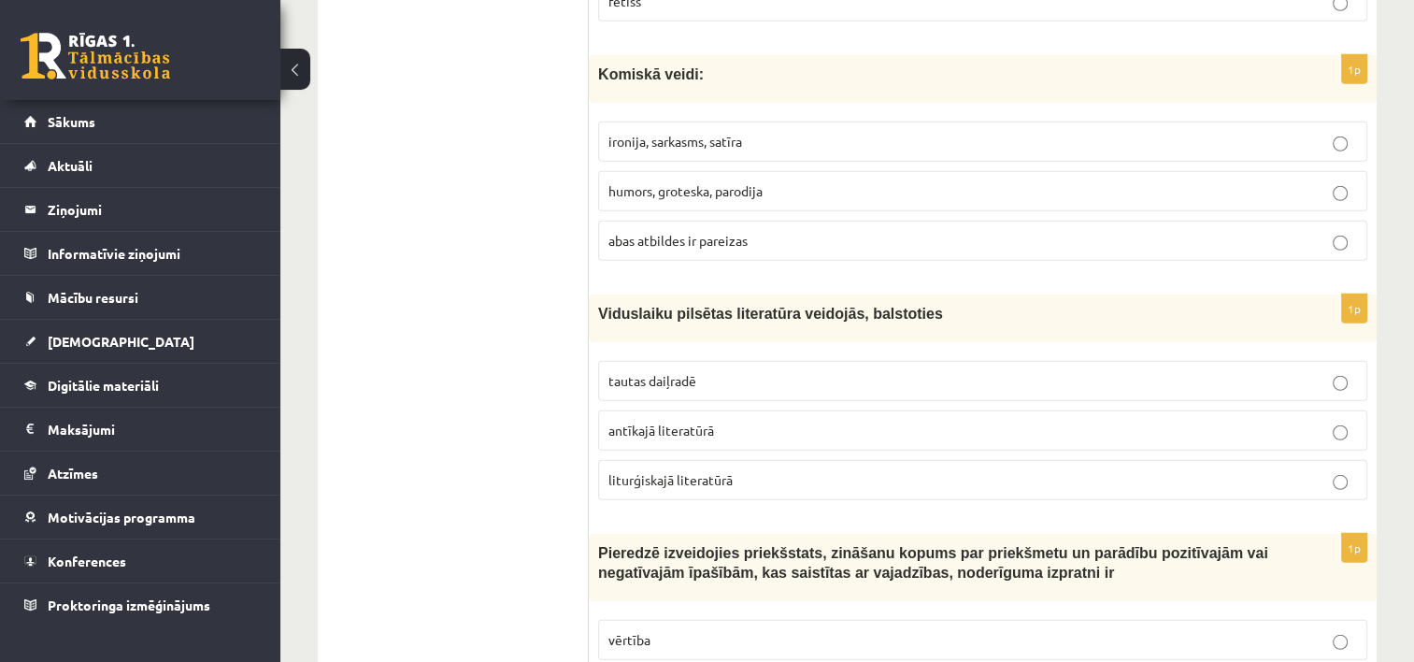
click at [941, 221] on label "abas atbildes ir pareizas" at bounding box center [982, 241] width 769 height 40
click at [904, 361] on label "tautas daiļradē" at bounding box center [982, 381] width 769 height 40
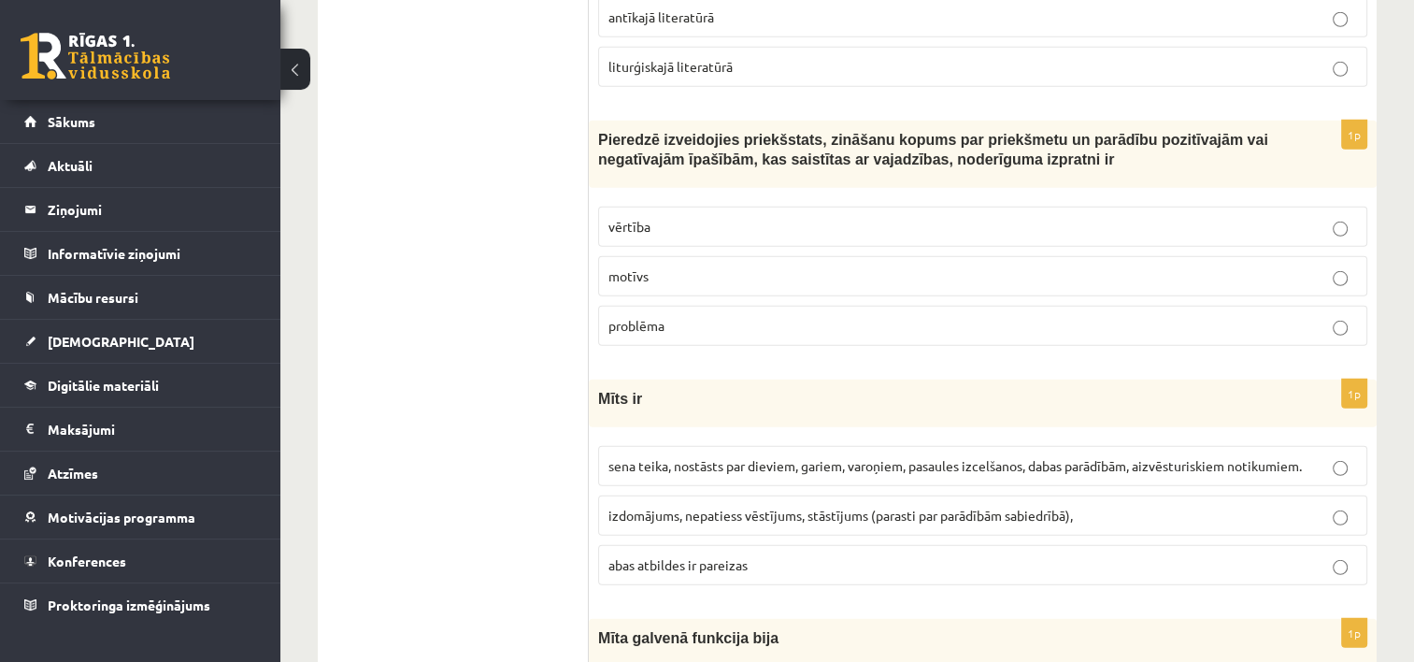
scroll to position [5570, 0]
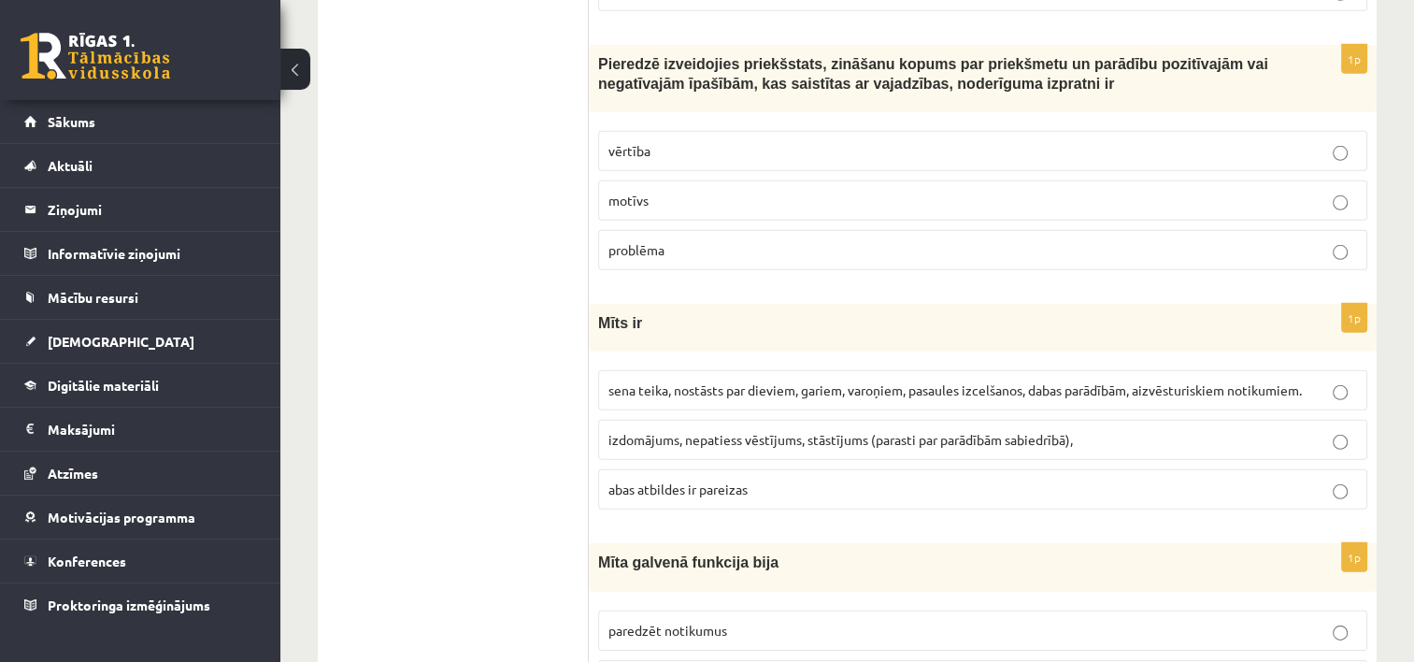
click at [823, 191] on p "motīvs" at bounding box center [982, 201] width 749 height 20
click at [826, 381] on span "sena teika, nostāsts par dieviem, gariem, varoņiem, pasaules izcelšanos, dabas …" at bounding box center [955, 389] width 694 height 17
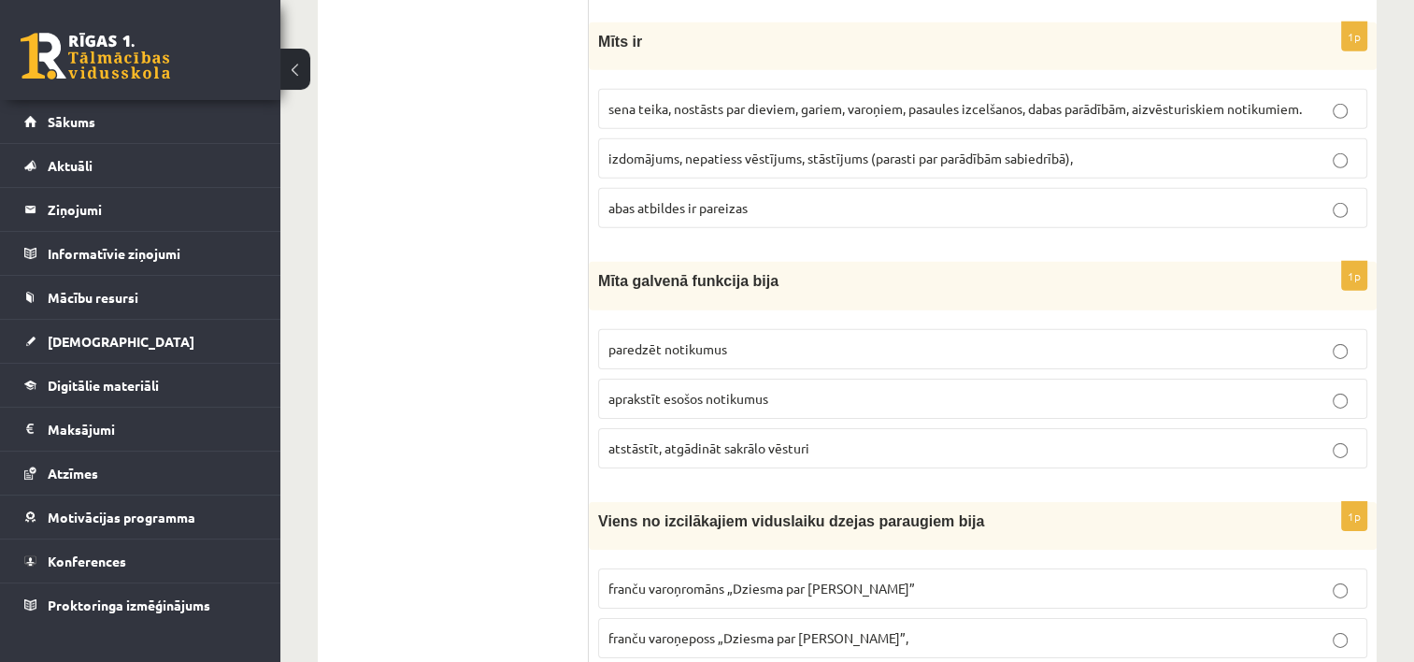
scroll to position [5861, 0]
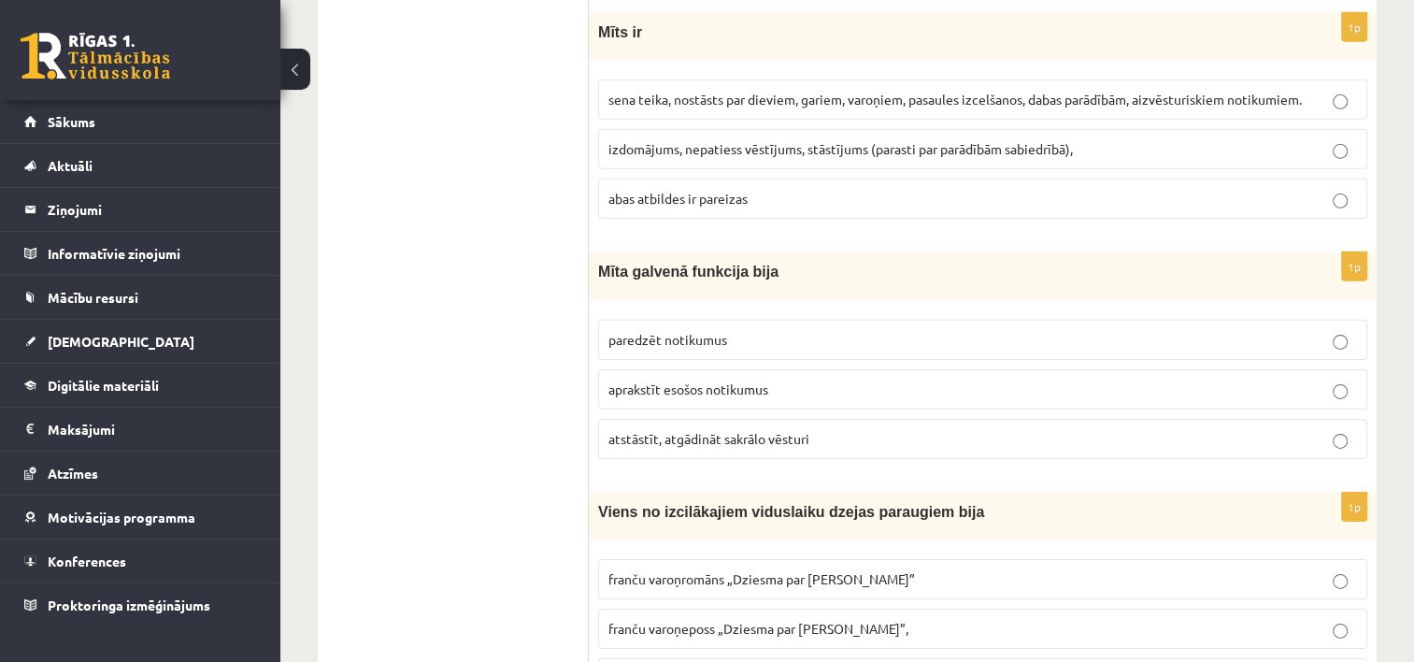
click at [1105, 429] on p "atstāstīt, atgādināt sakrālo vēsturi" at bounding box center [982, 439] width 749 height 20
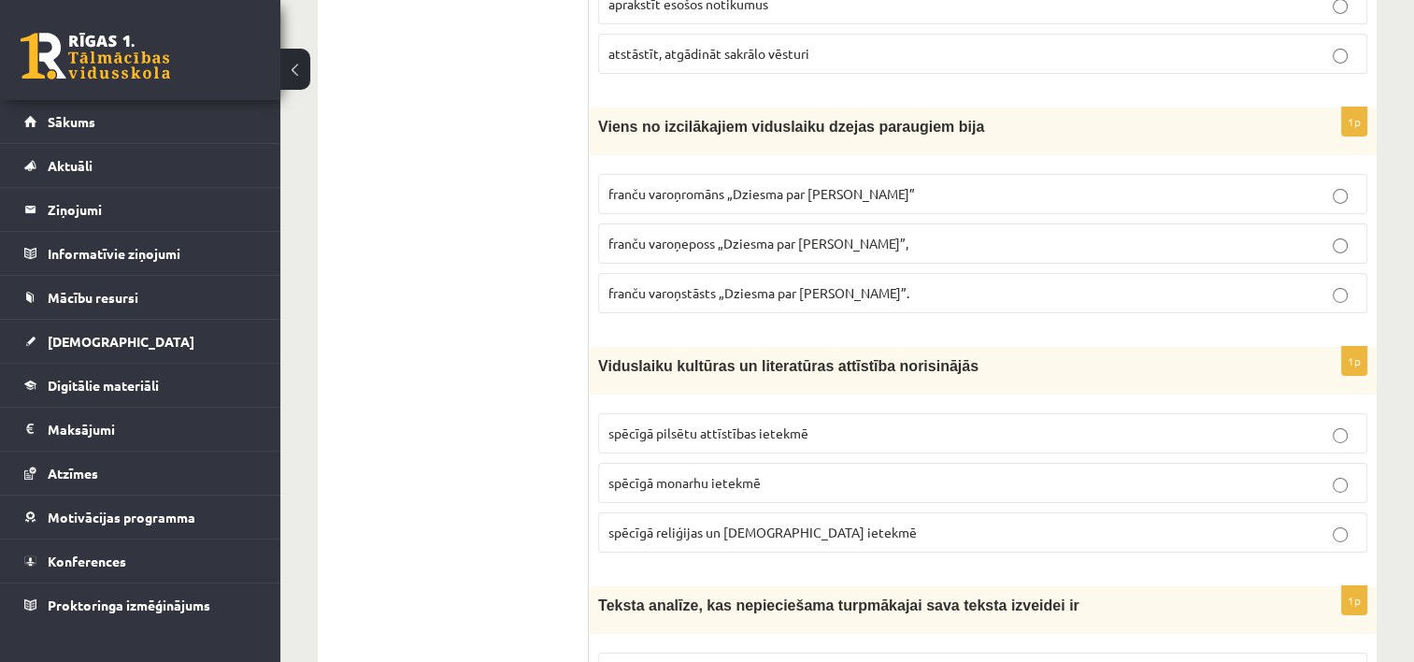
scroll to position [6284, 0]
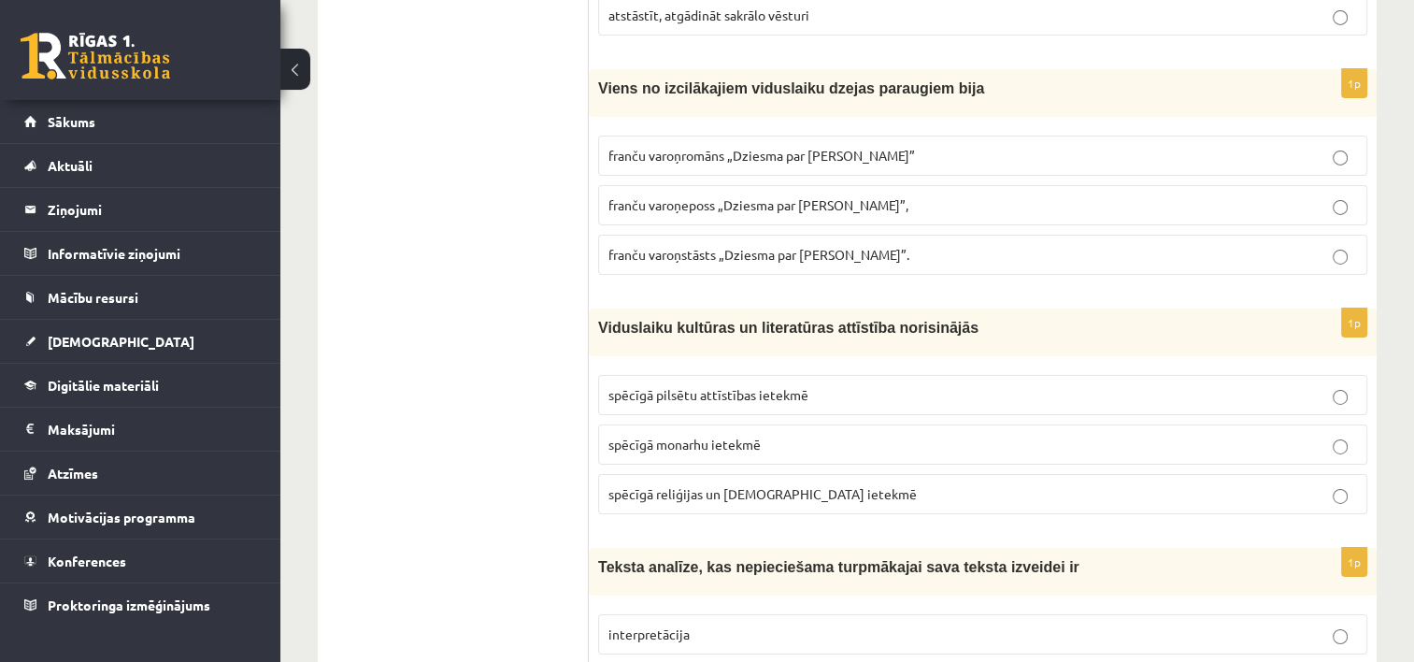
click at [747, 196] on span "franču varoņeposs „Dziesma par Rolandu”," at bounding box center [758, 204] width 300 height 17
click at [694, 485] on span "spēcīgā reliģijas un baznīcas ietekmē" at bounding box center [762, 493] width 308 height 17
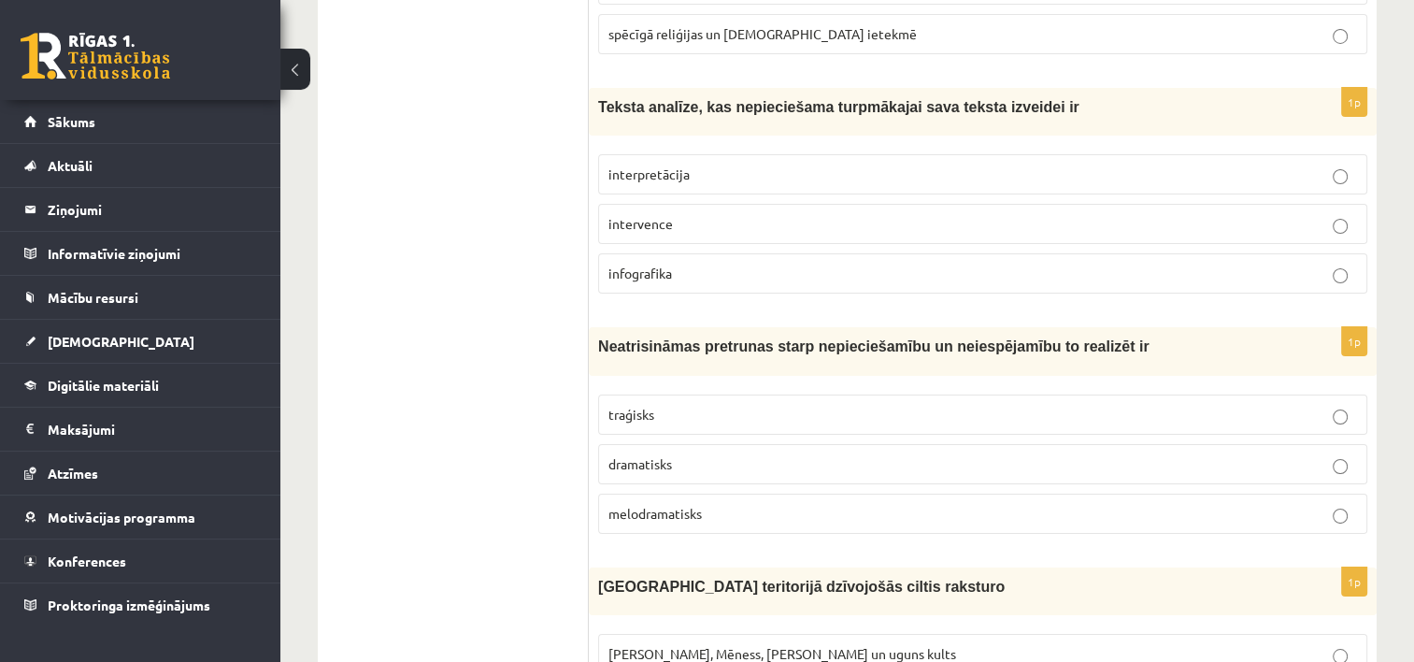
scroll to position [6753, 0]
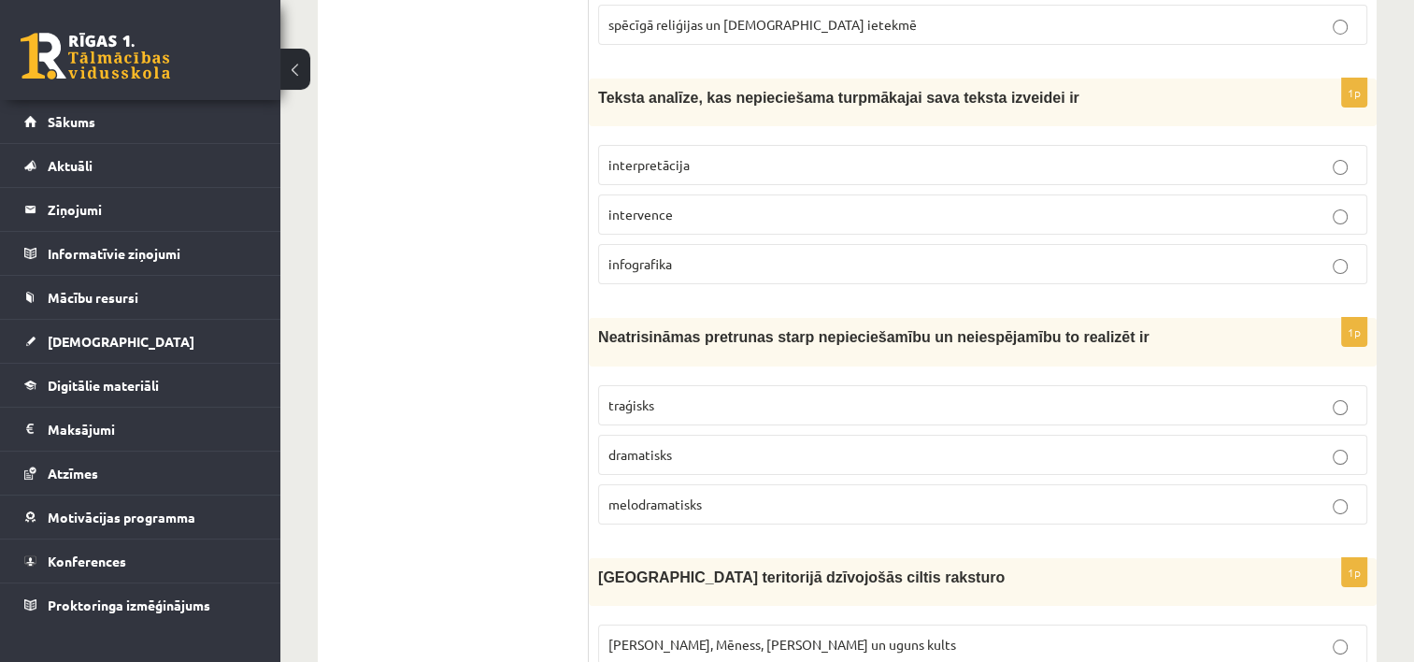
click at [710, 155] on p "interpretācija" at bounding box center [982, 165] width 749 height 20
click at [699, 395] on p "traģisks" at bounding box center [982, 405] width 749 height 20
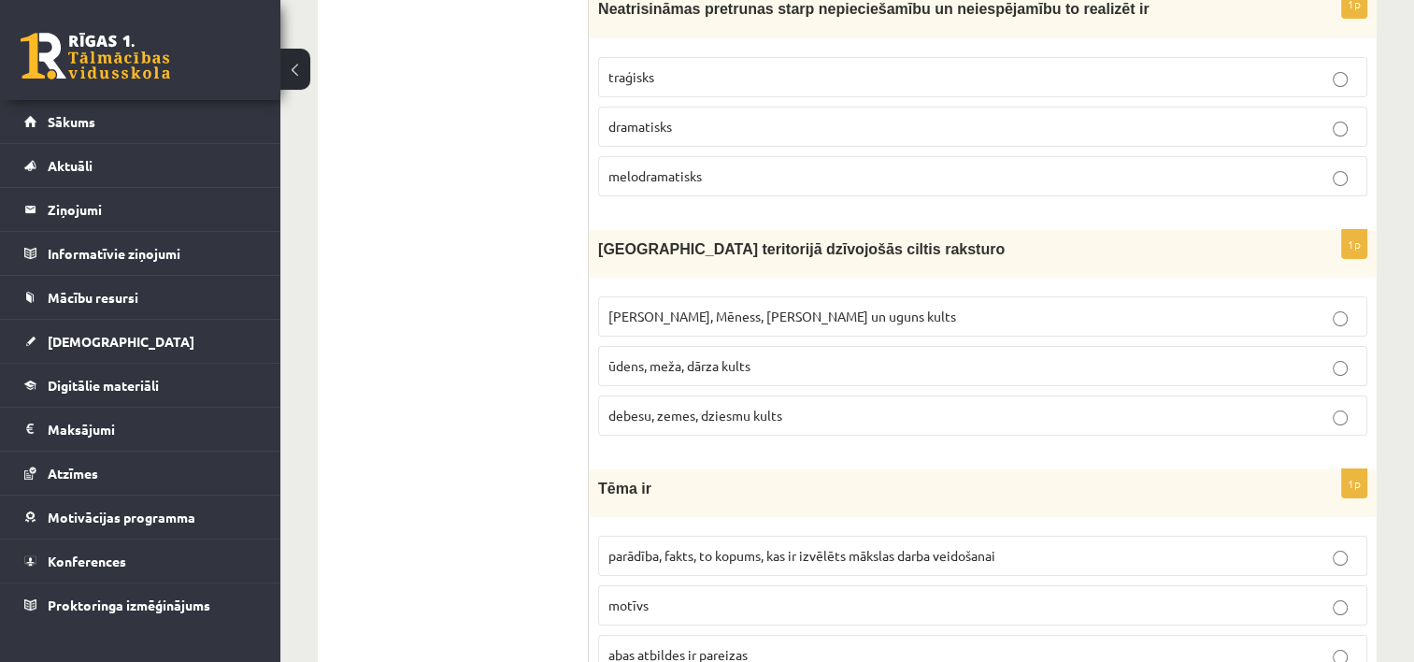
scroll to position [7110, 0]
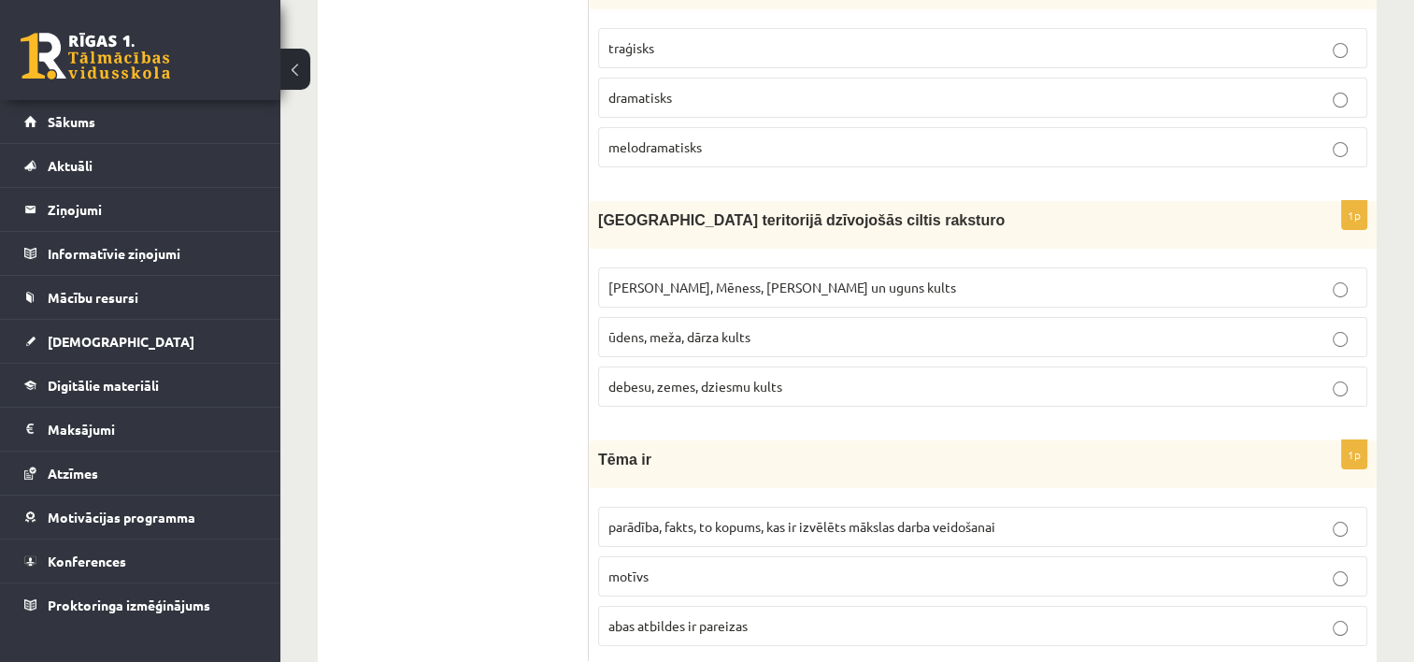
click at [1184, 517] on p "parādība, fakts, to kopums, kas ir izvēlēts mākslas darba veidošanai" at bounding box center [982, 527] width 749 height 20
click at [1136, 278] on p "Saules, Mēness, Pērkona un uguns kults" at bounding box center [982, 288] width 749 height 20
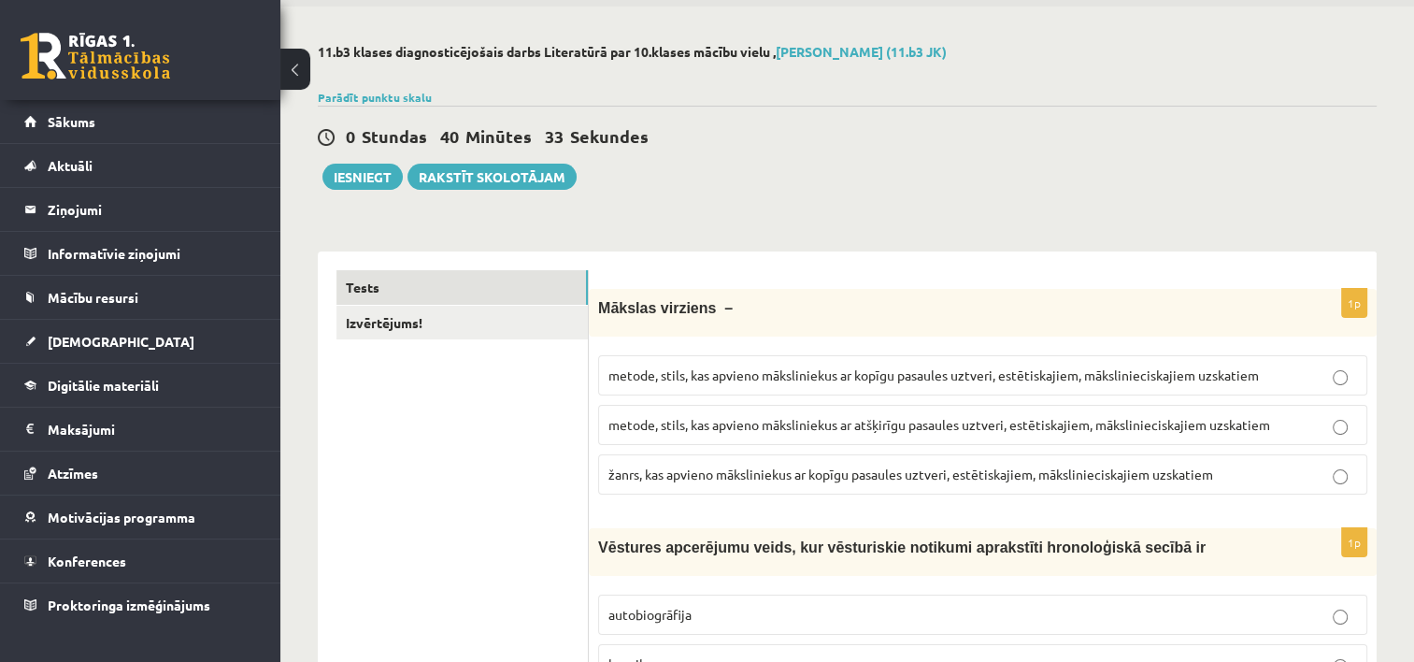
scroll to position [0, 0]
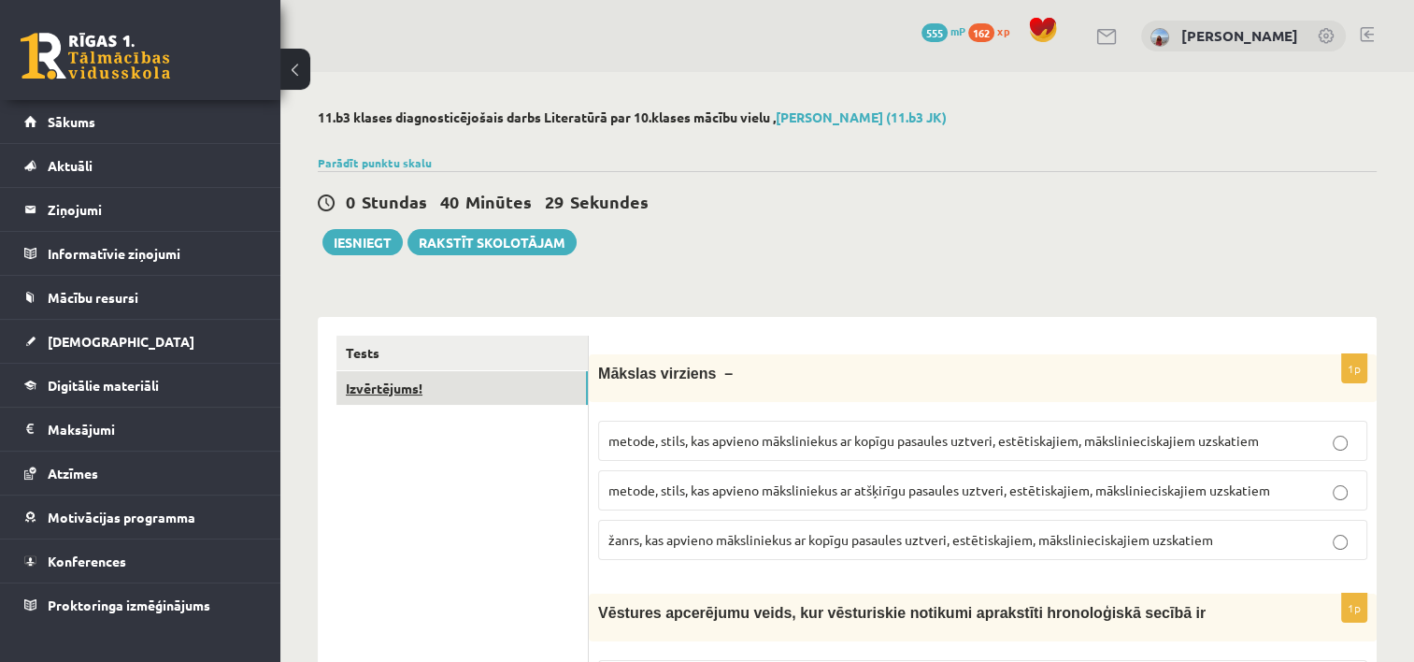
click at [452, 394] on link "Izvērtējums!" at bounding box center [461, 388] width 251 height 35
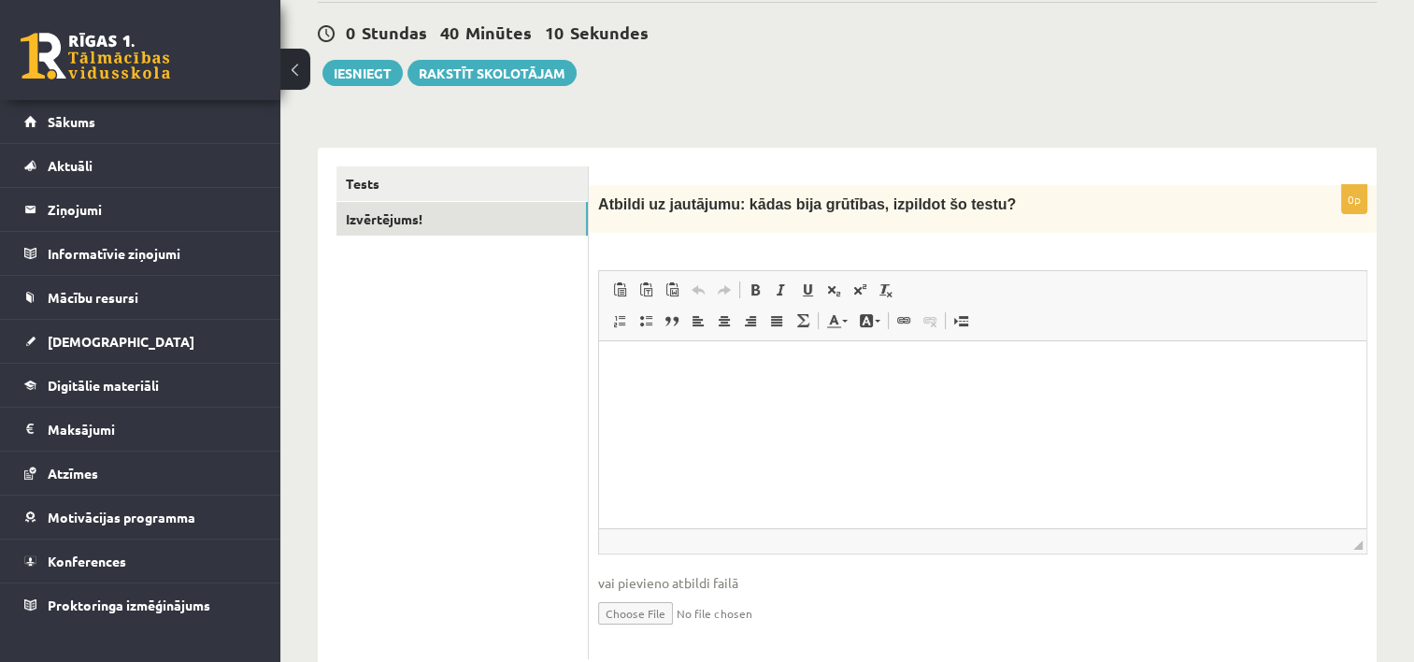
scroll to position [166, 0]
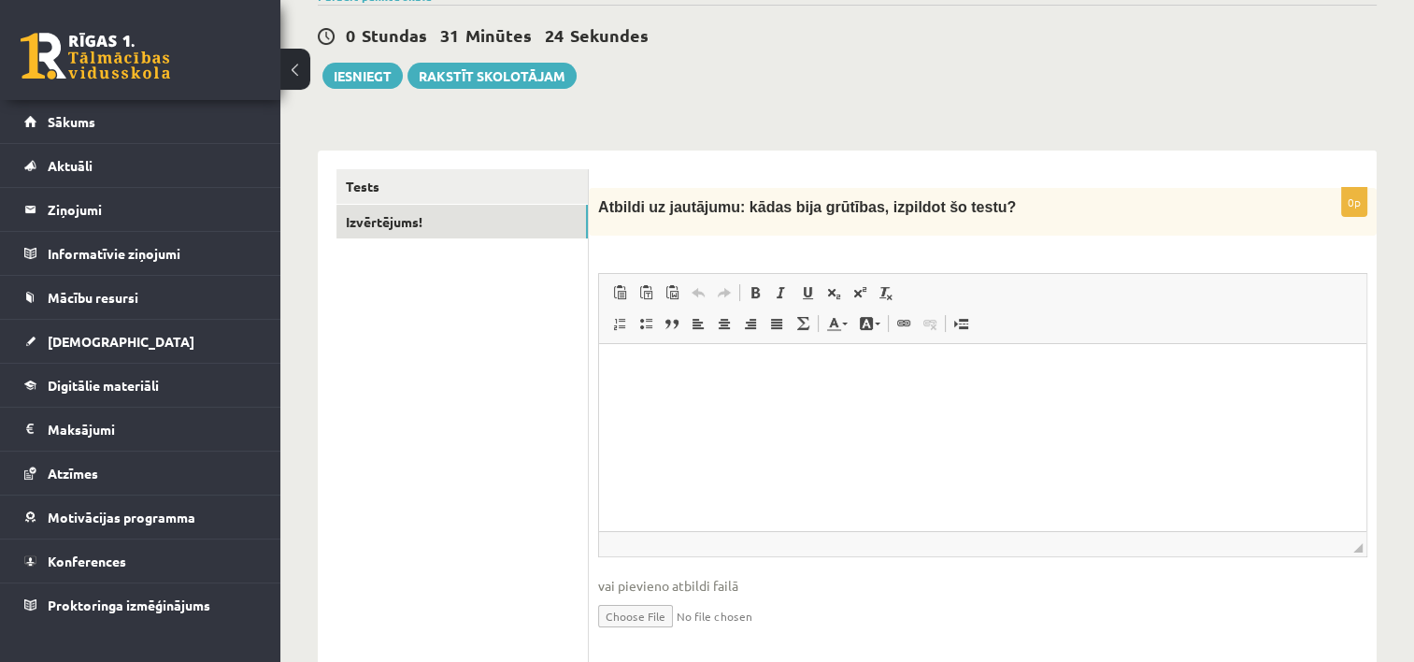
click at [991, 401] on html at bounding box center [982, 372] width 767 height 57
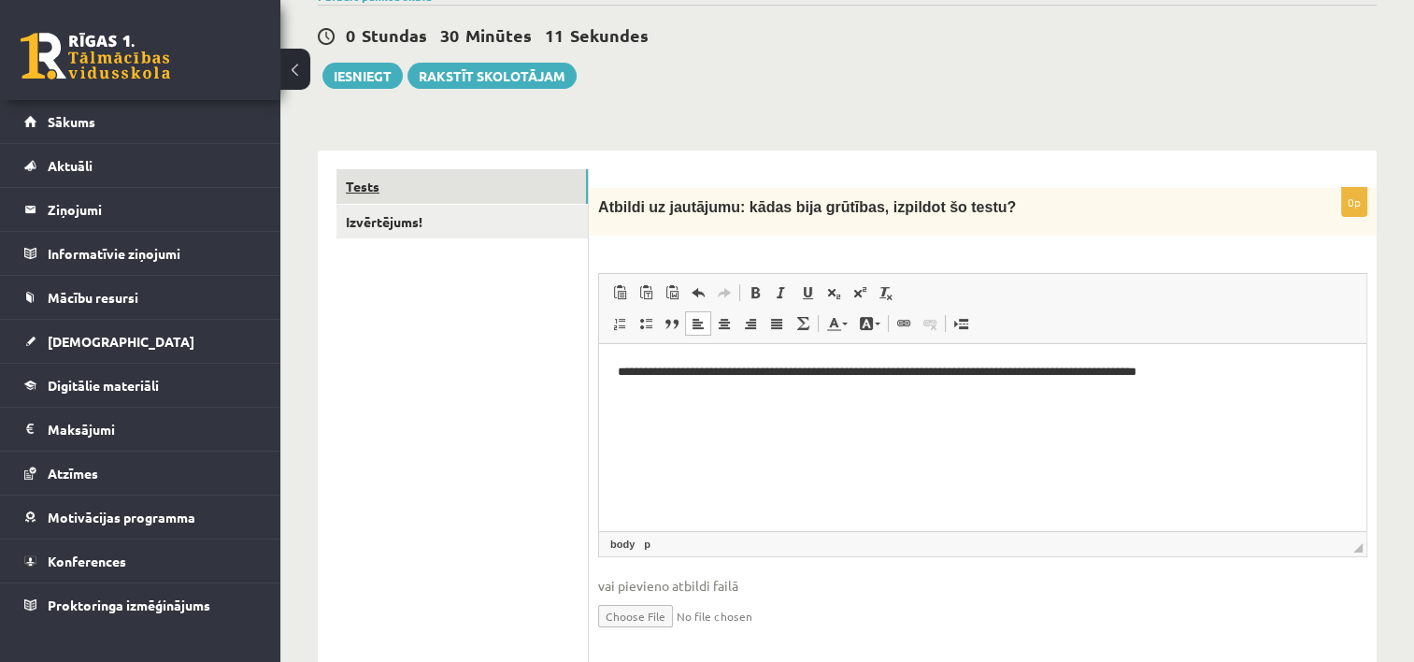
click at [385, 183] on link "Tests" at bounding box center [461, 186] width 251 height 35
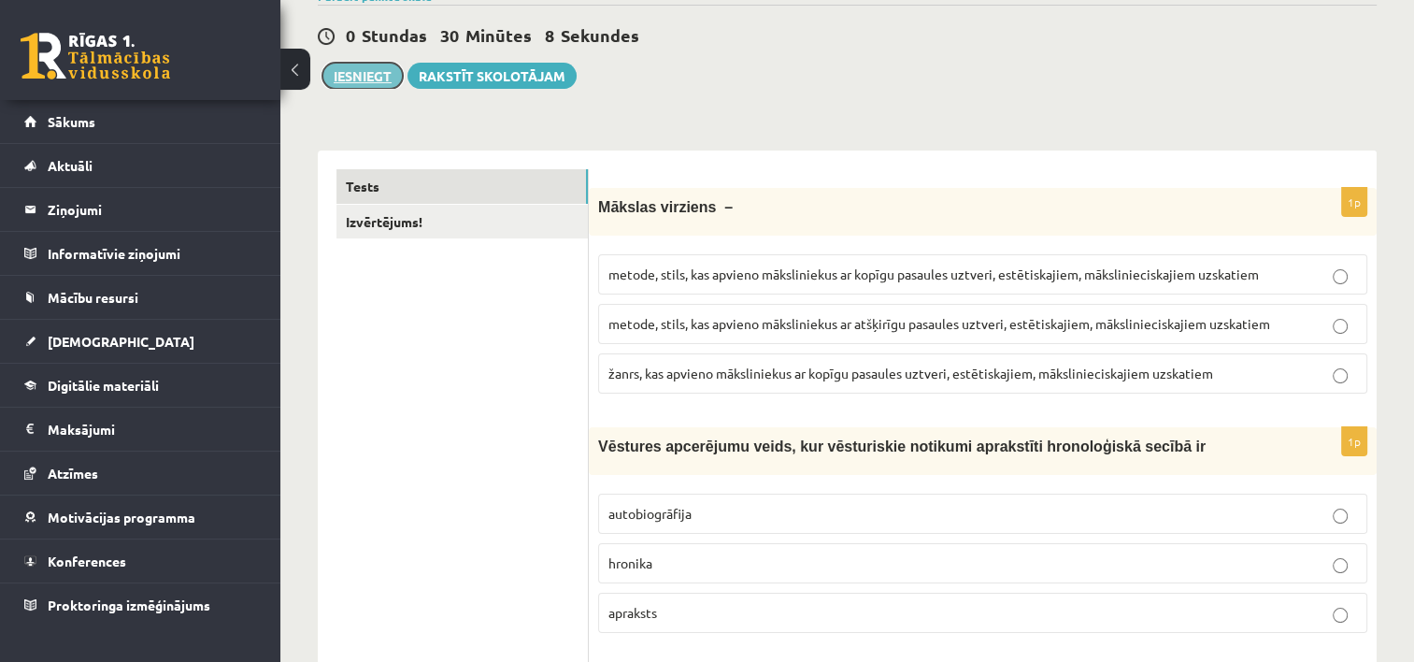
click at [359, 81] on button "Iesniegt" at bounding box center [362, 76] width 80 height 26
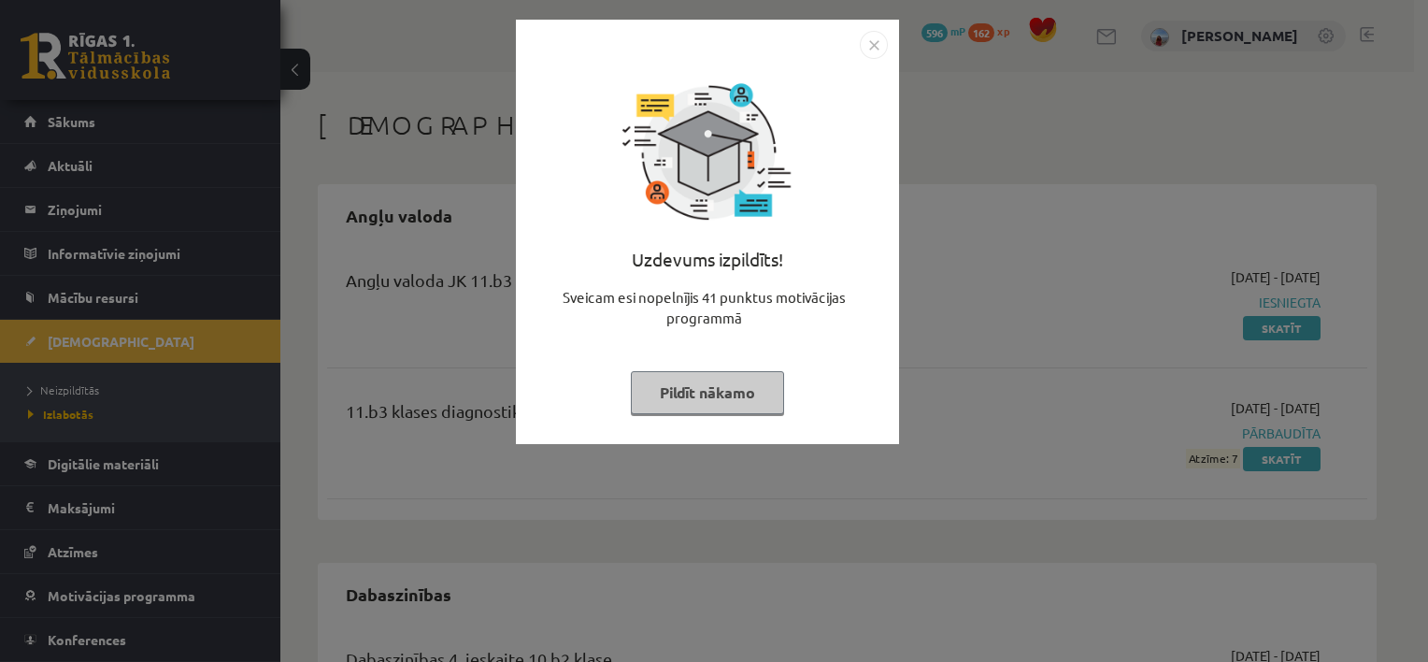
click at [880, 44] on img "Close" at bounding box center [874, 45] width 28 height 28
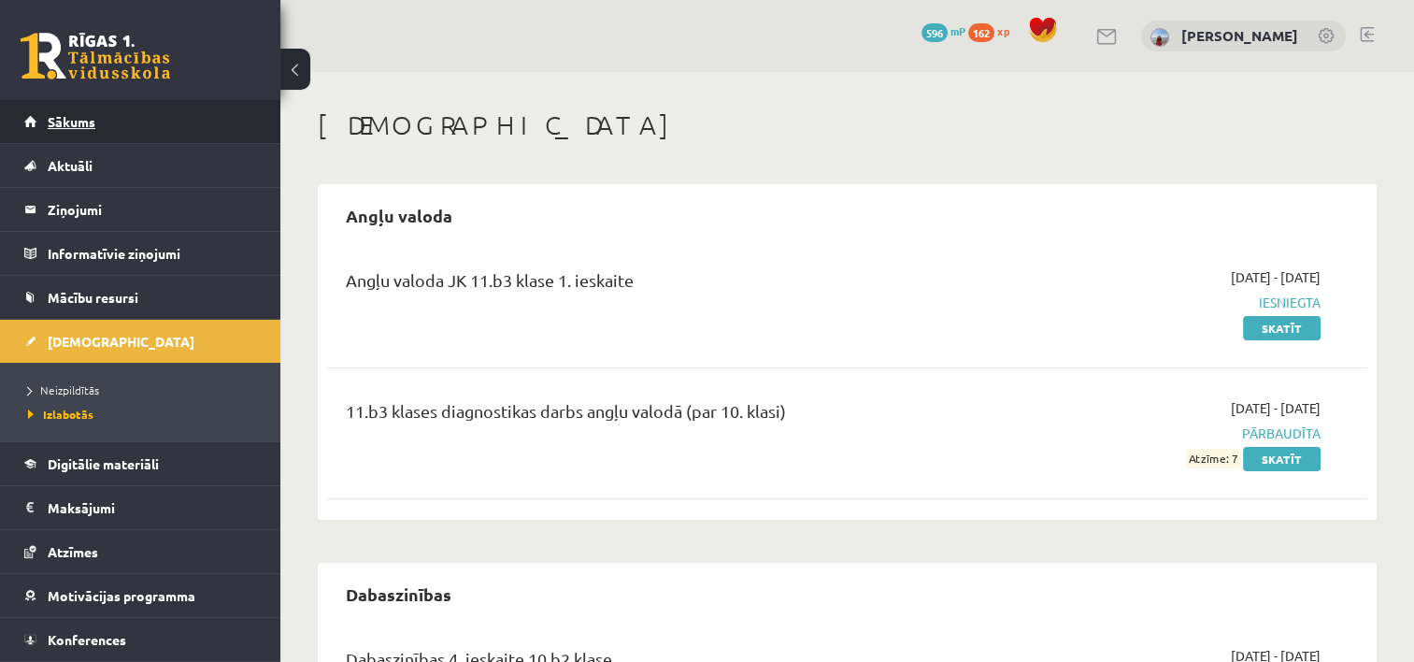
click at [101, 135] on link "Sākums" at bounding box center [140, 121] width 233 height 43
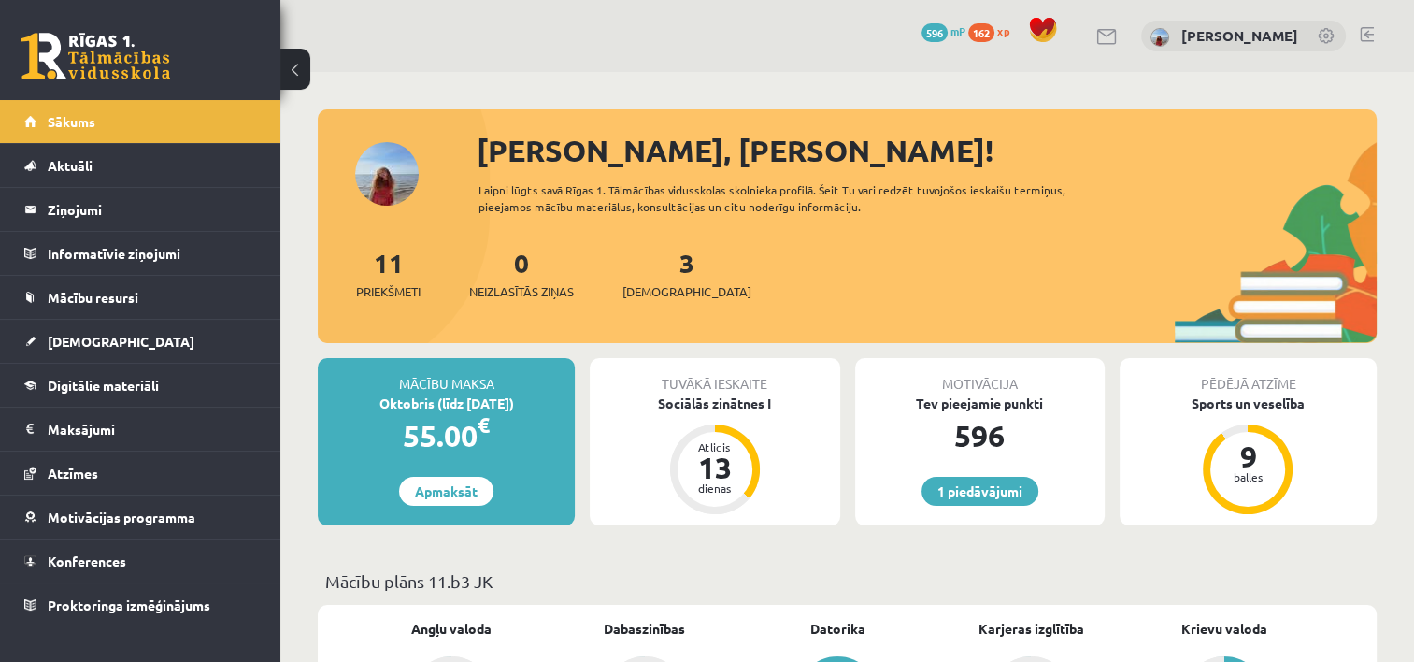
click at [658, 280] on div "3 Ieskaites" at bounding box center [687, 272] width 129 height 58
click at [660, 289] on span "[DEMOGRAPHIC_DATA]" at bounding box center [687, 291] width 129 height 19
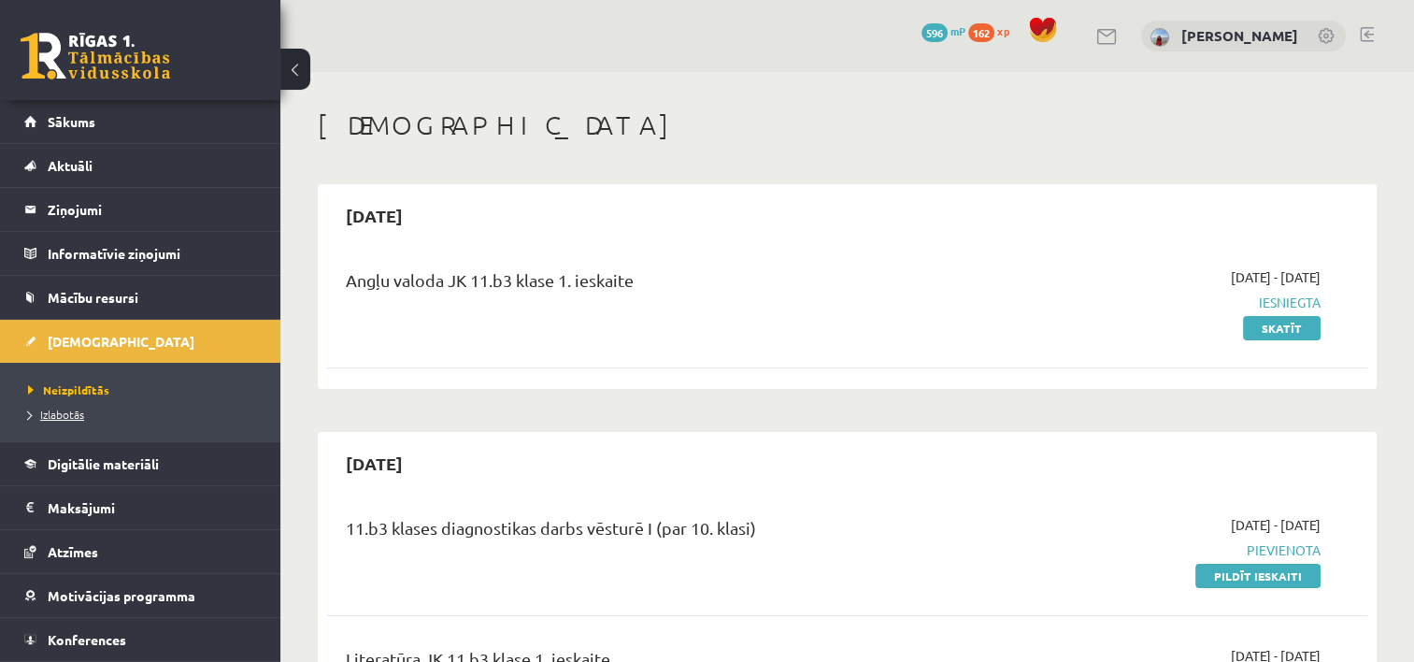
click at [46, 408] on span "Izlabotās" at bounding box center [56, 414] width 56 height 15
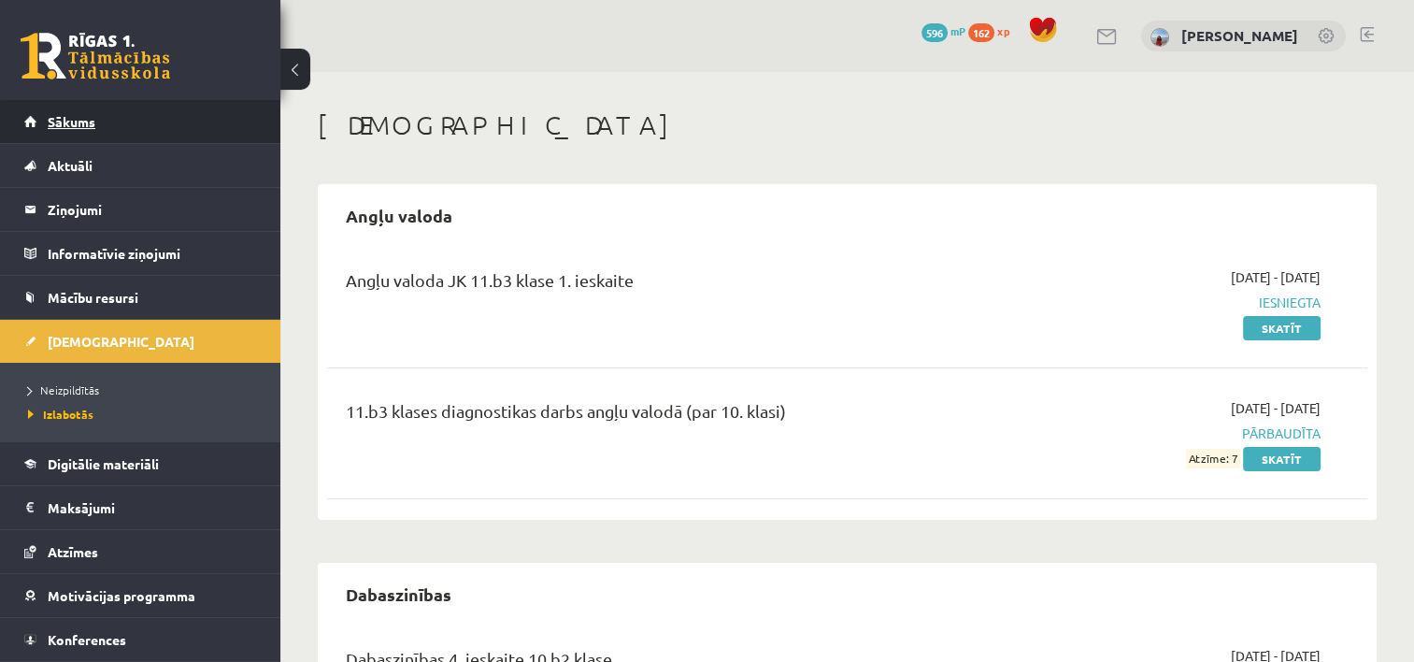
click at [111, 139] on link "Sākums" at bounding box center [140, 121] width 233 height 43
